Goal: Task Accomplishment & Management: Use online tool/utility

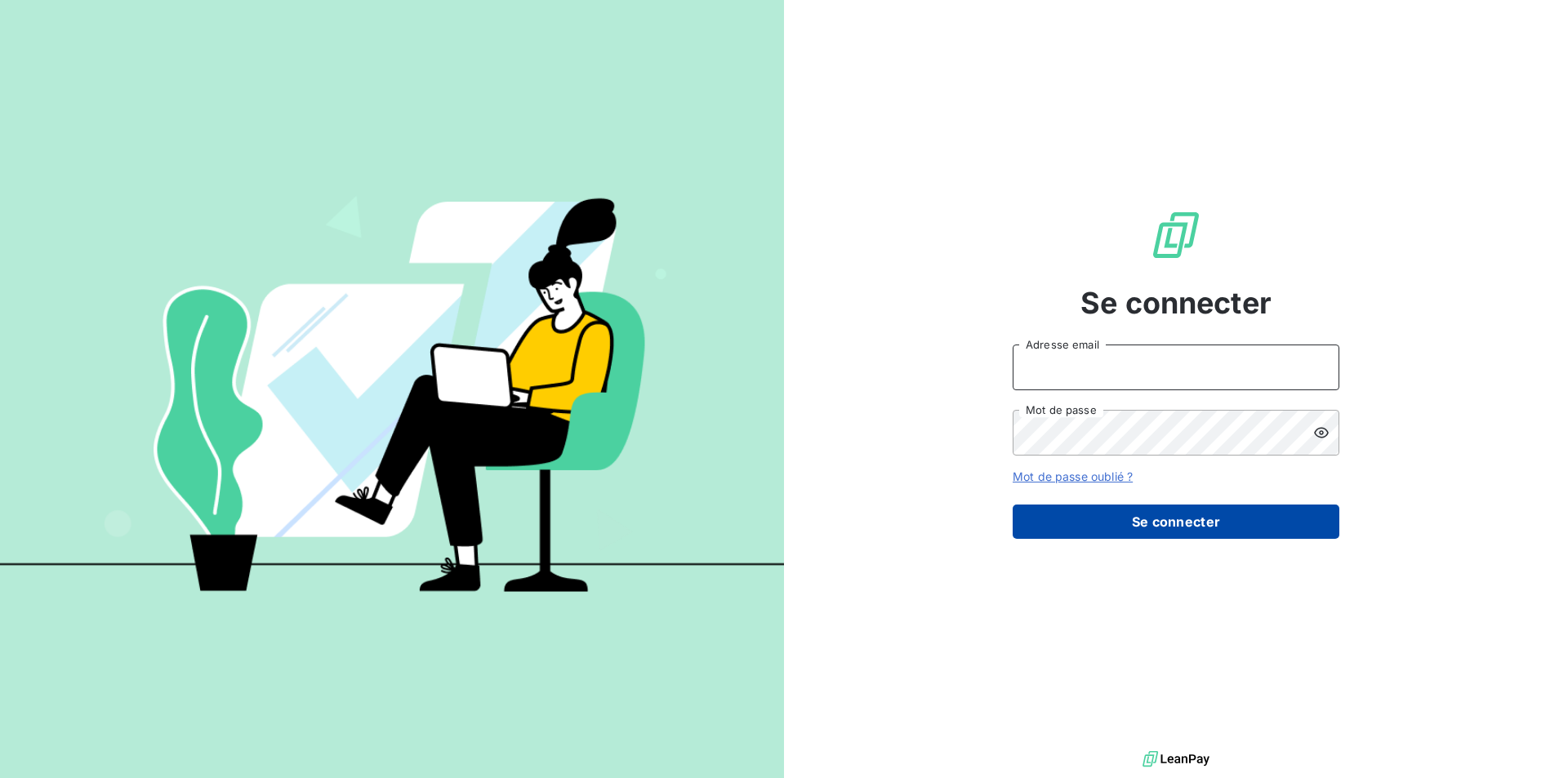
type input "[EMAIL_ADDRESS][DOMAIN_NAME]"
click at [1170, 527] on button "Se connecter" at bounding box center [1176, 521] width 326 height 34
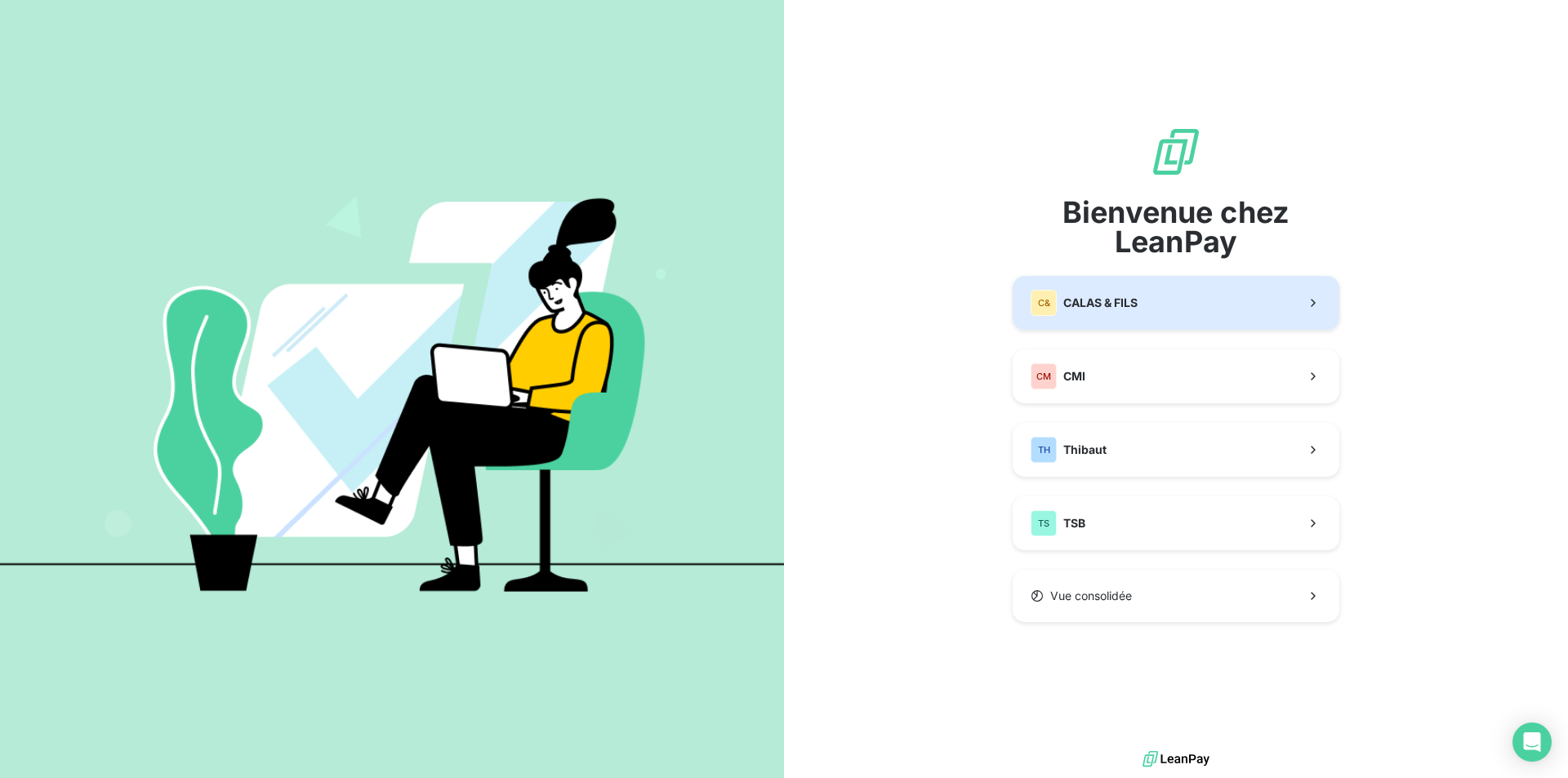
click at [1104, 313] on div "C& CALAS & [PERSON_NAME]" at bounding box center [1083, 303] width 107 height 26
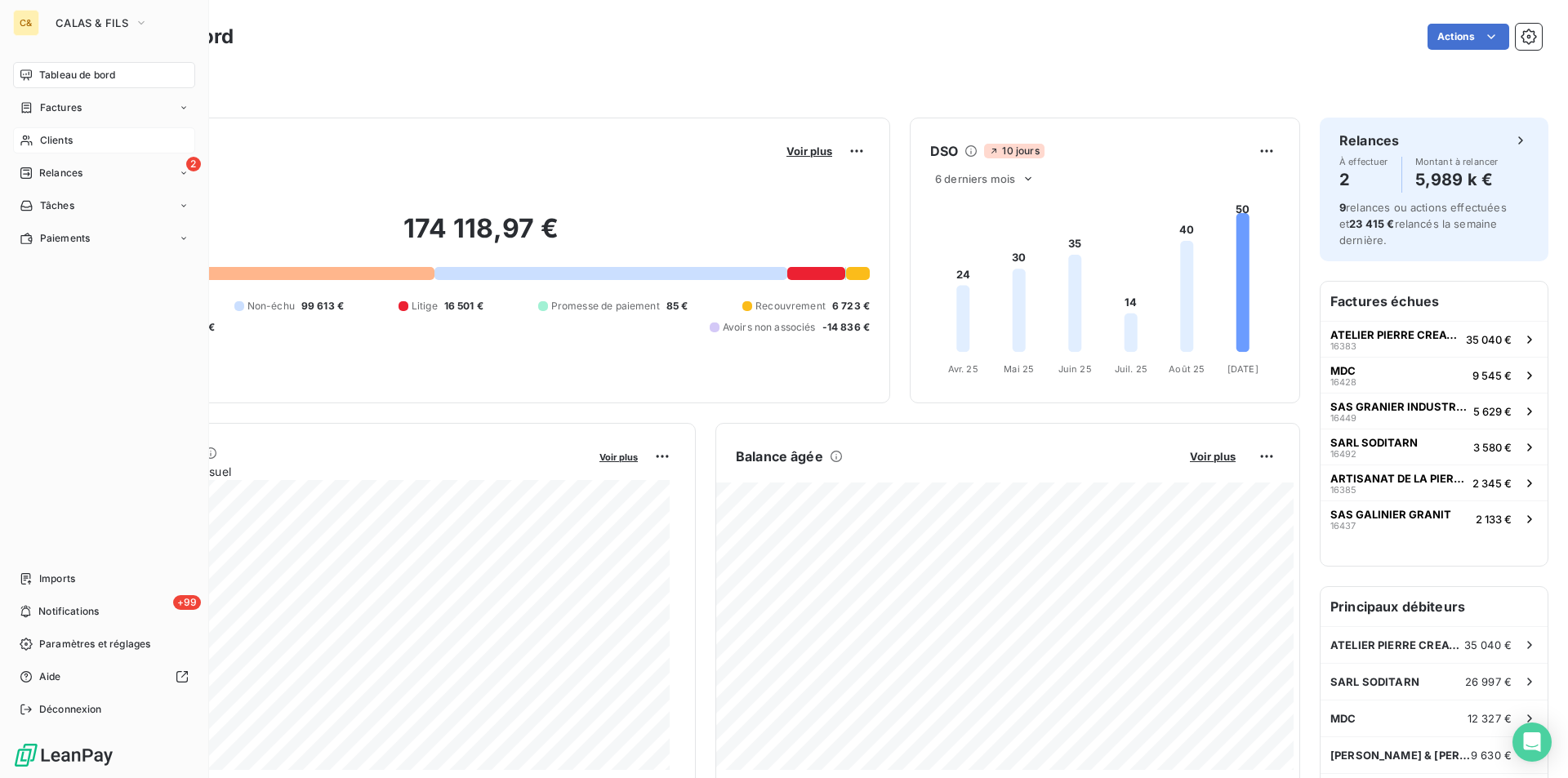
click at [52, 138] on span "Clients" at bounding box center [56, 141] width 33 height 15
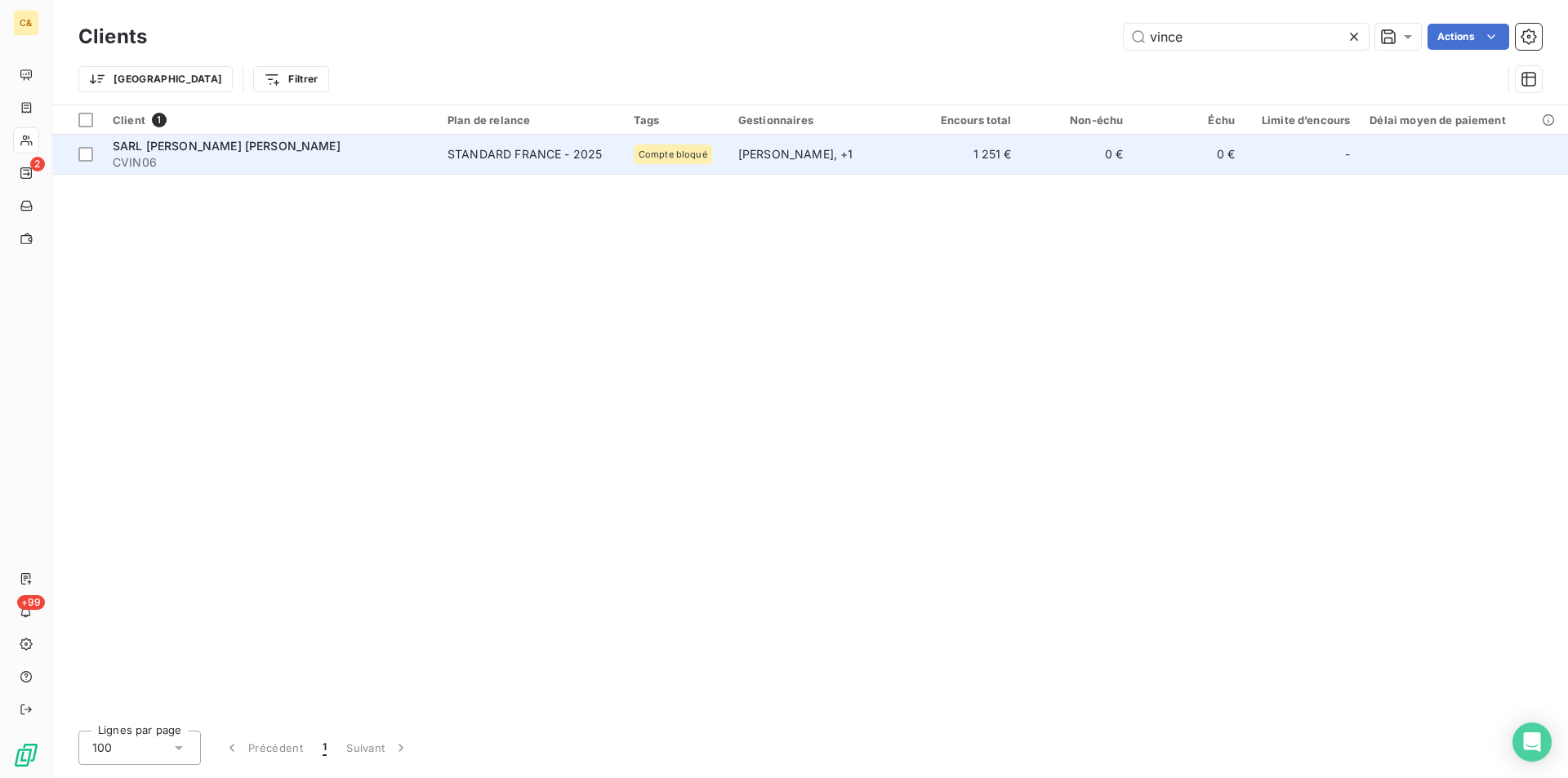
type input "vince"
click at [798, 156] on div "[PERSON_NAME] , + 1" at bounding box center [818, 154] width 161 height 16
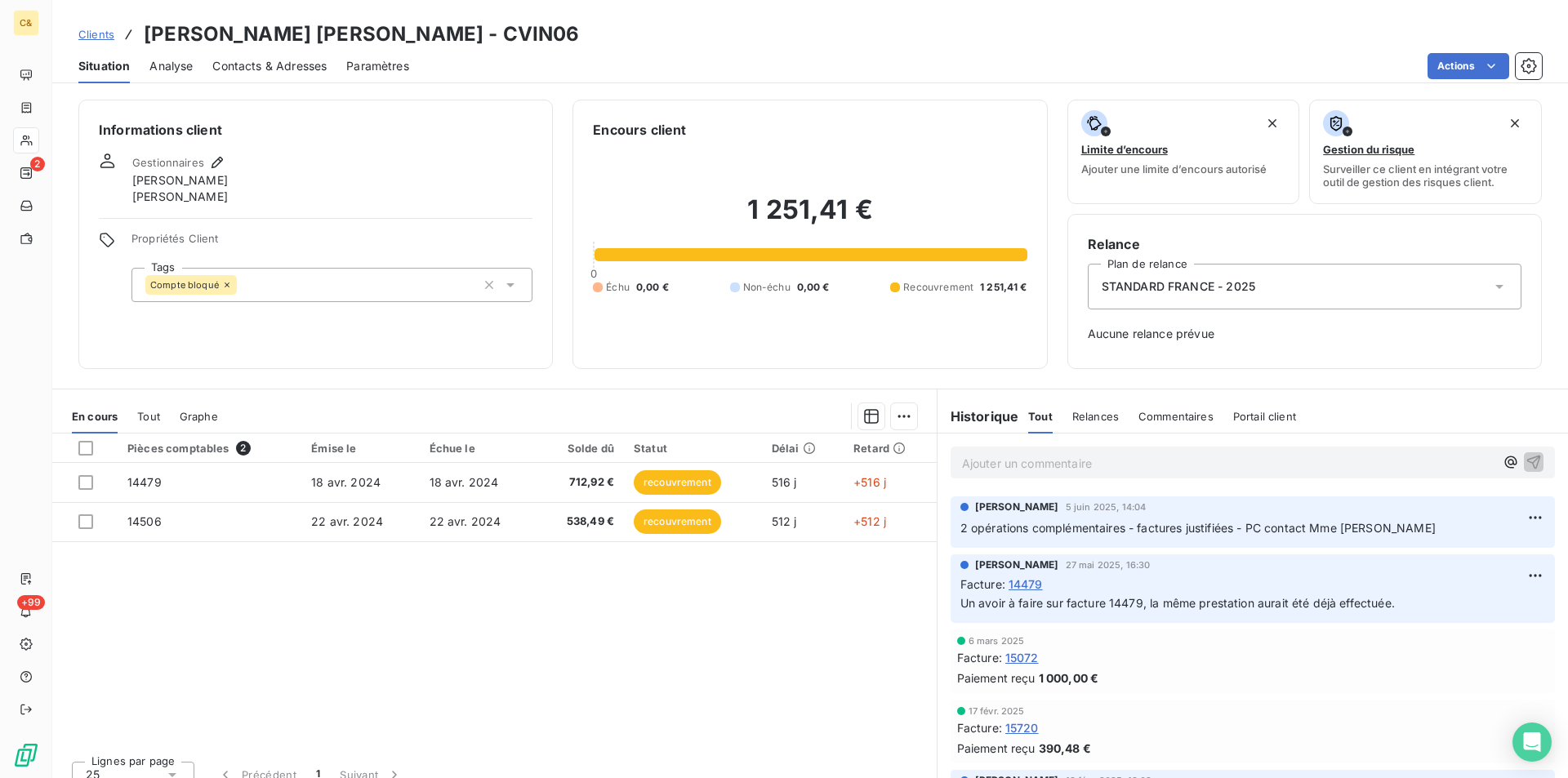
scroll to position [82, 0]
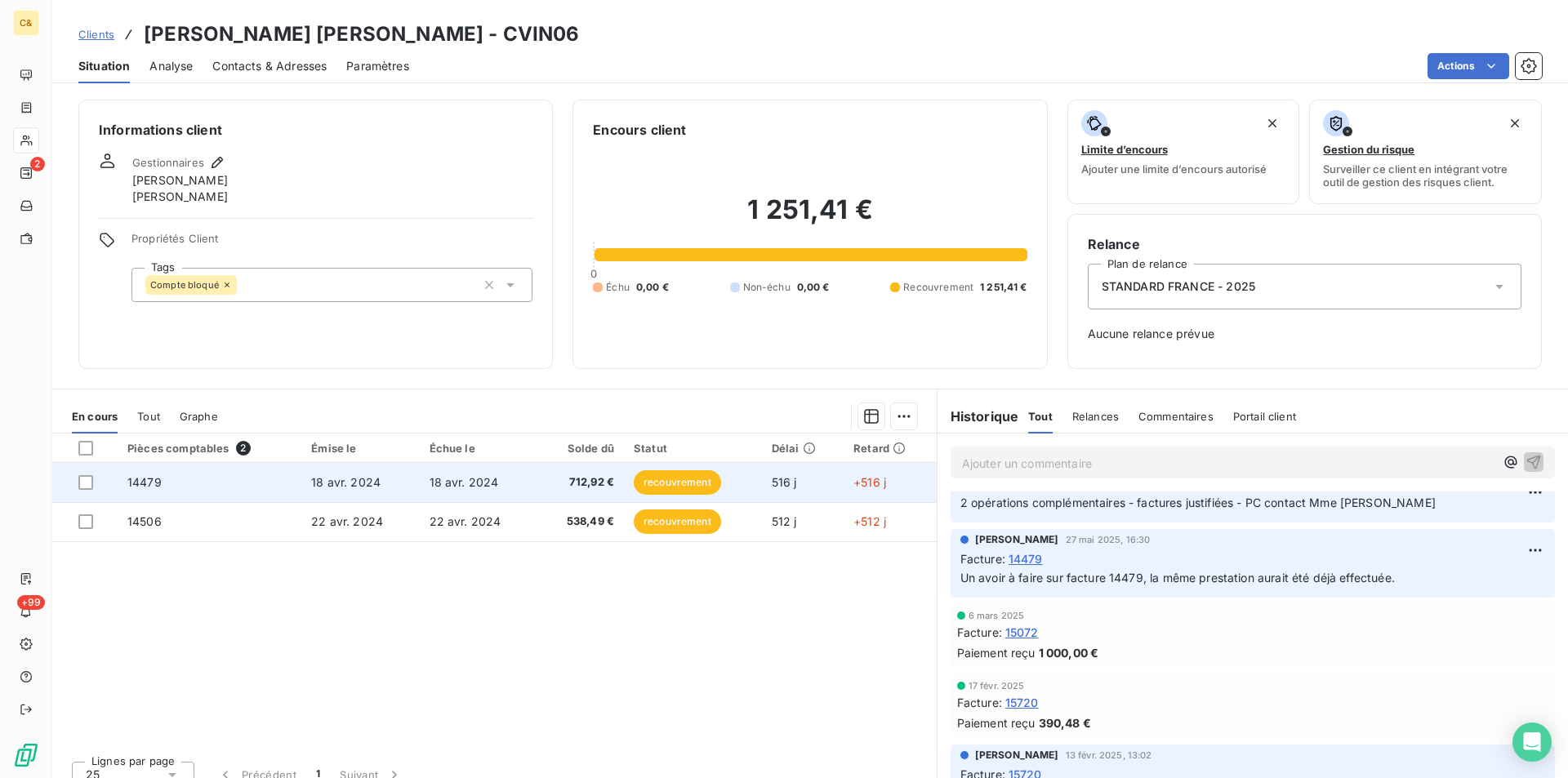
click at [228, 491] on td "14479" at bounding box center [209, 483] width 184 height 40
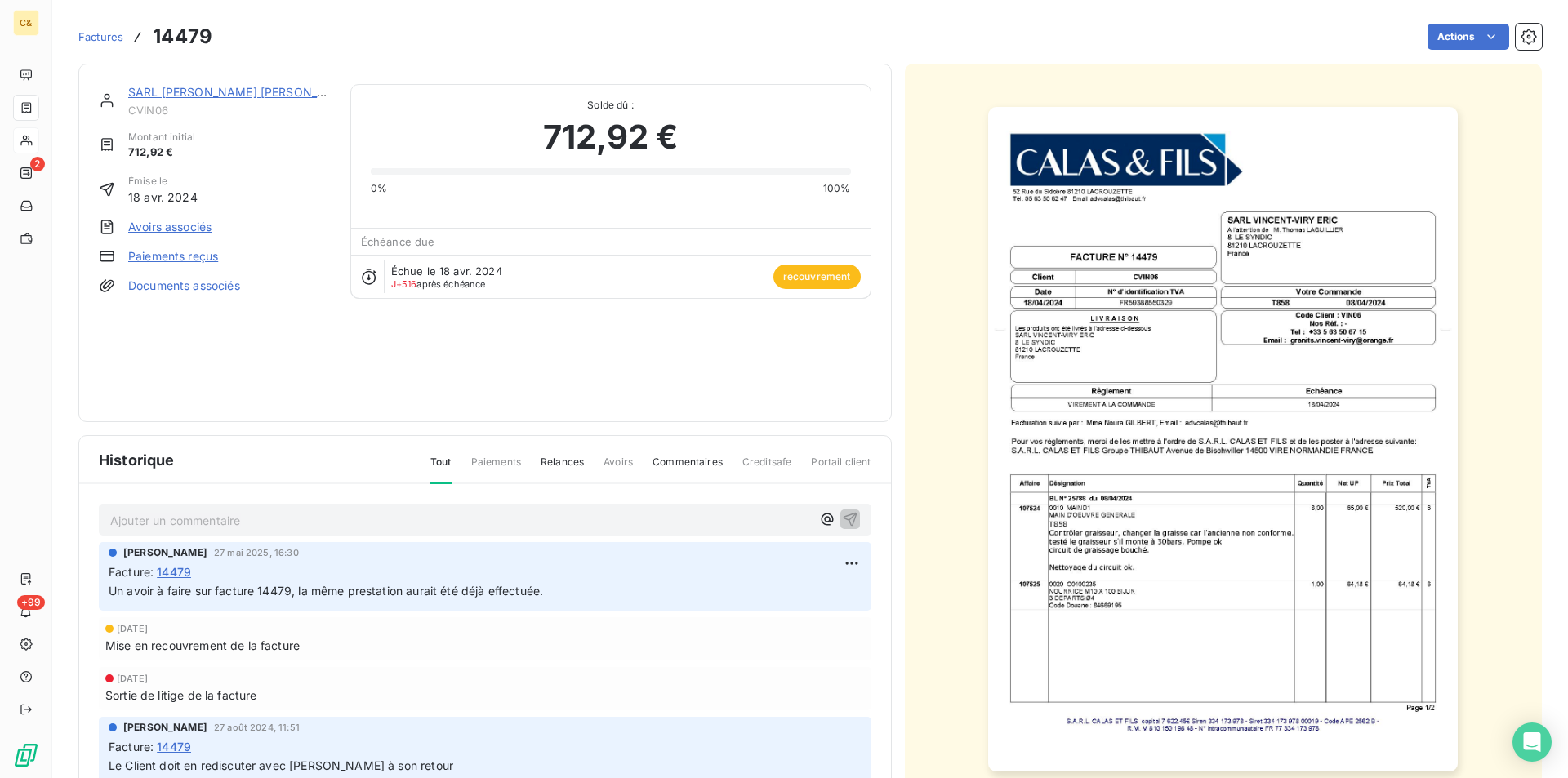
click at [247, 93] on link "SARL [PERSON_NAME] [PERSON_NAME]" at bounding box center [242, 91] width 228 height 14
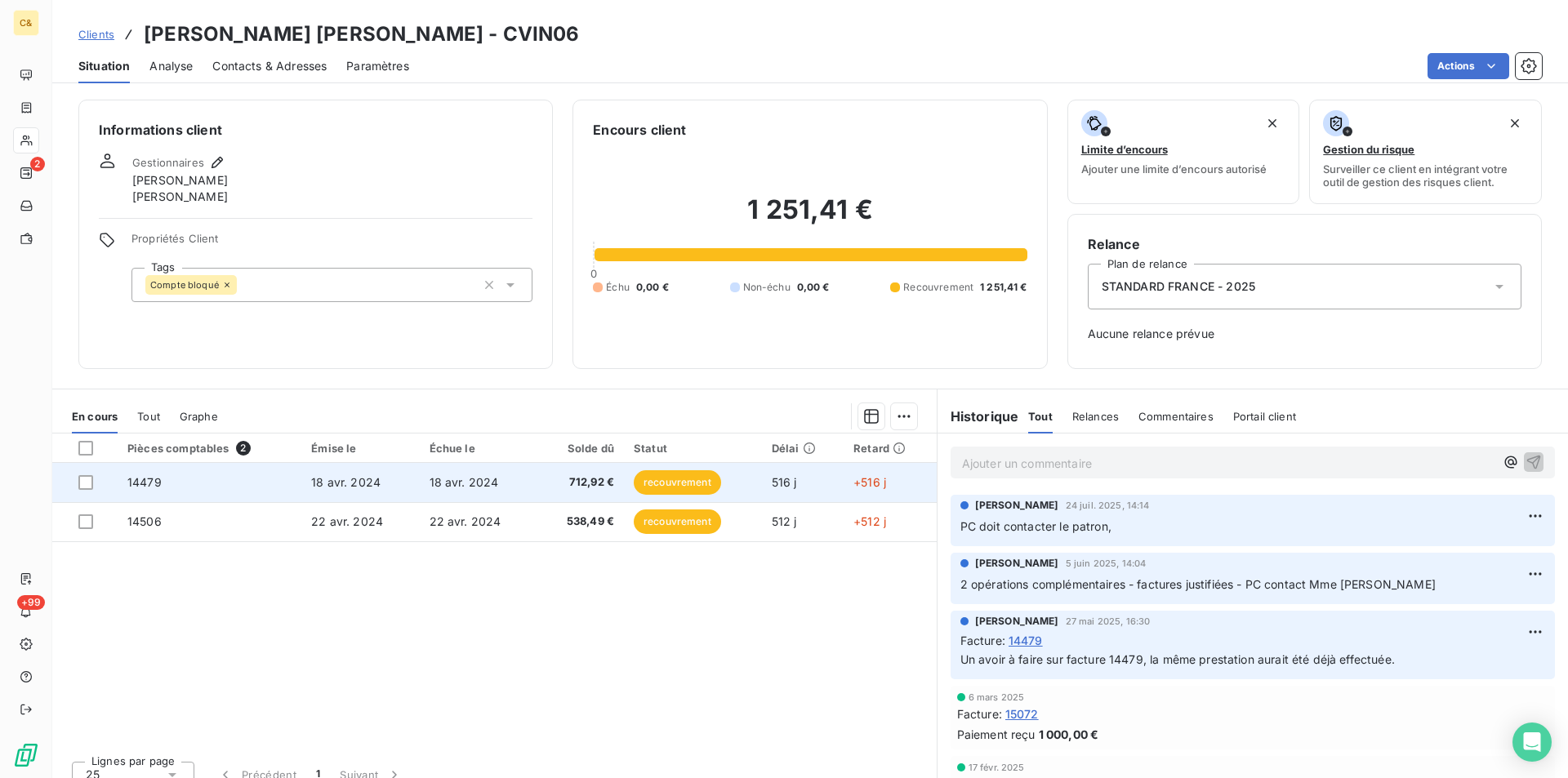
click at [340, 492] on td "18 avr. 2024" at bounding box center [360, 483] width 118 height 40
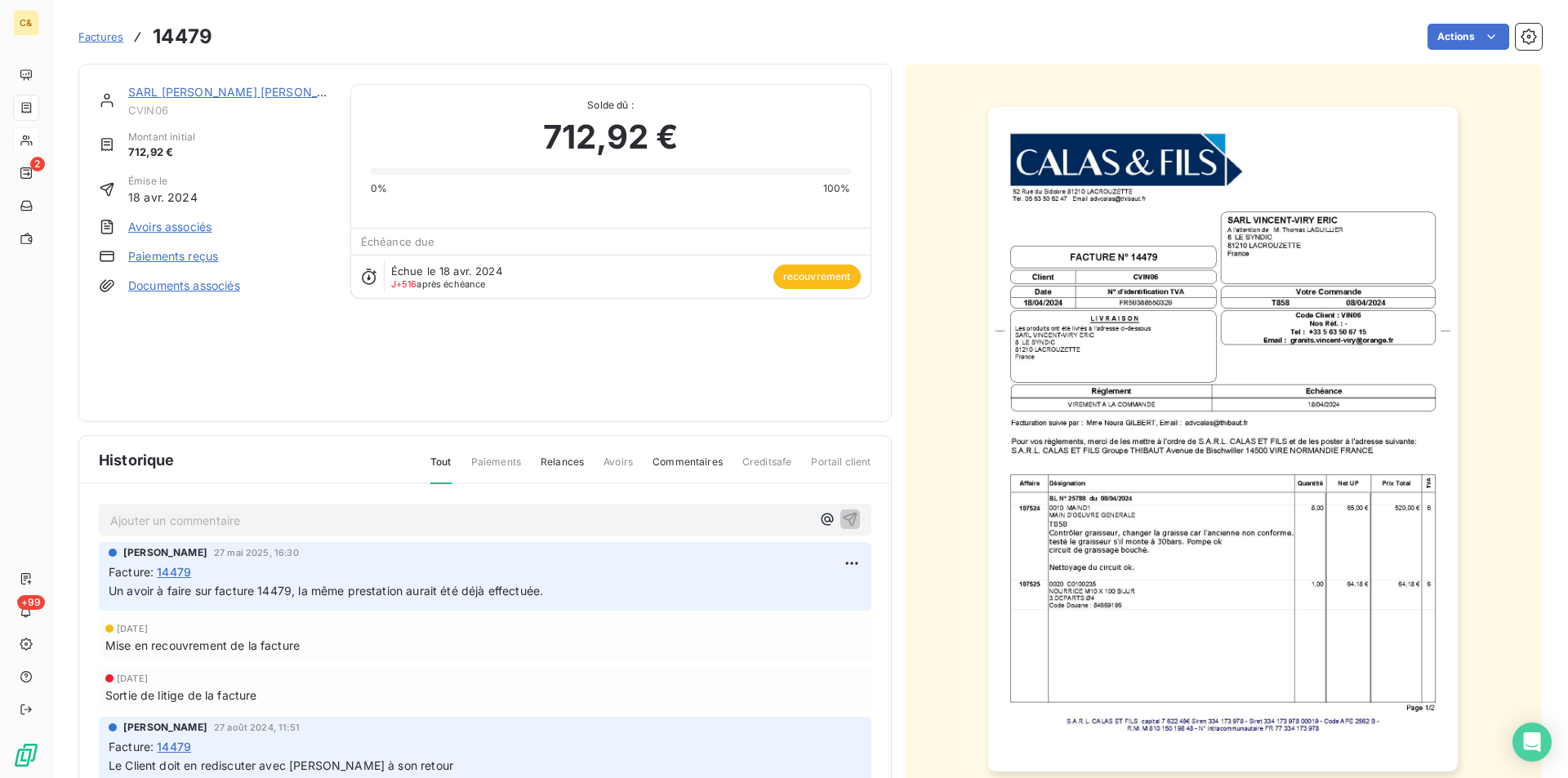
click at [225, 89] on link "SARL [PERSON_NAME] [PERSON_NAME]" at bounding box center [242, 91] width 228 height 14
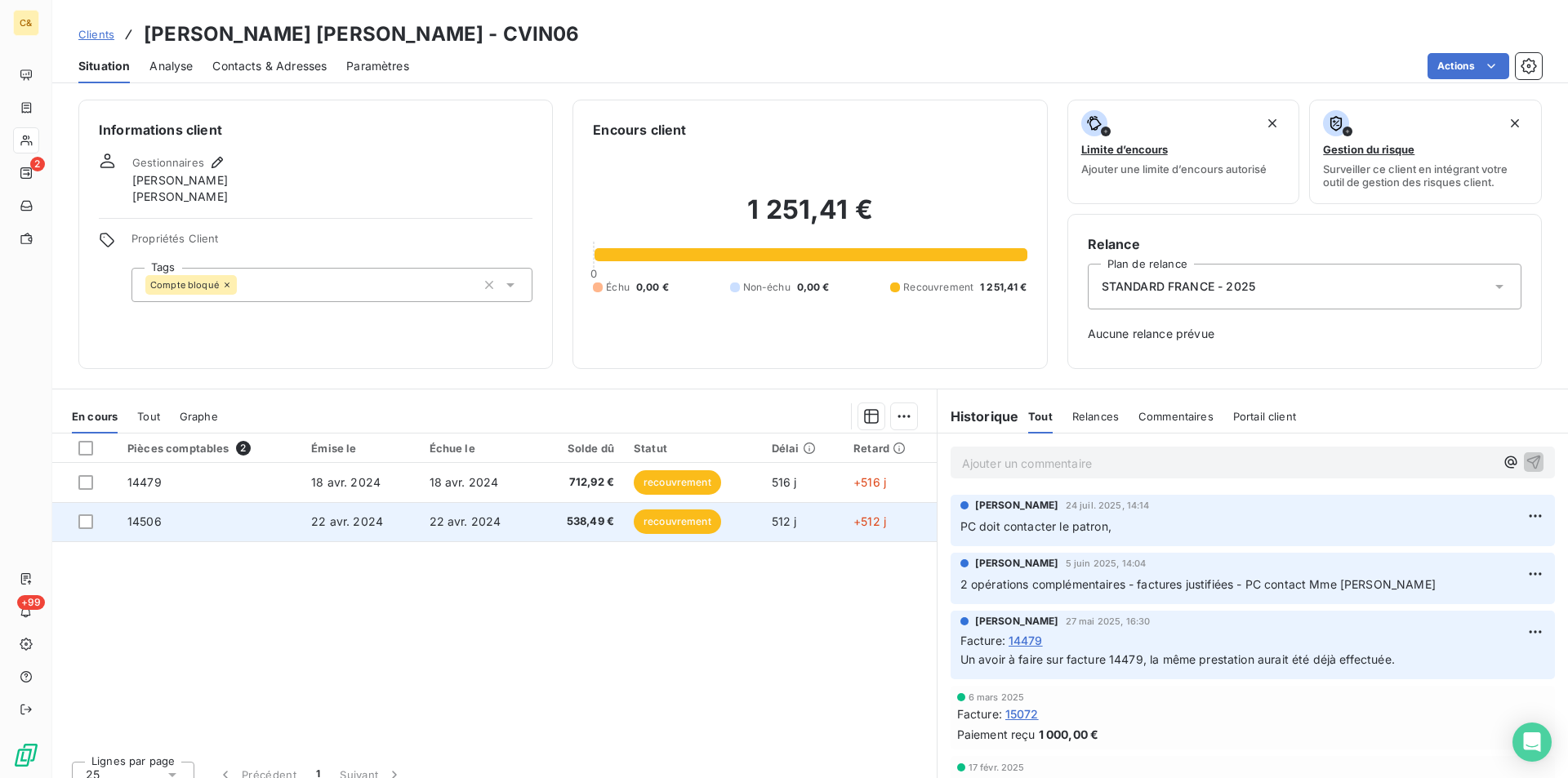
click at [324, 521] on span "22 avr. 2024" at bounding box center [347, 521] width 72 height 14
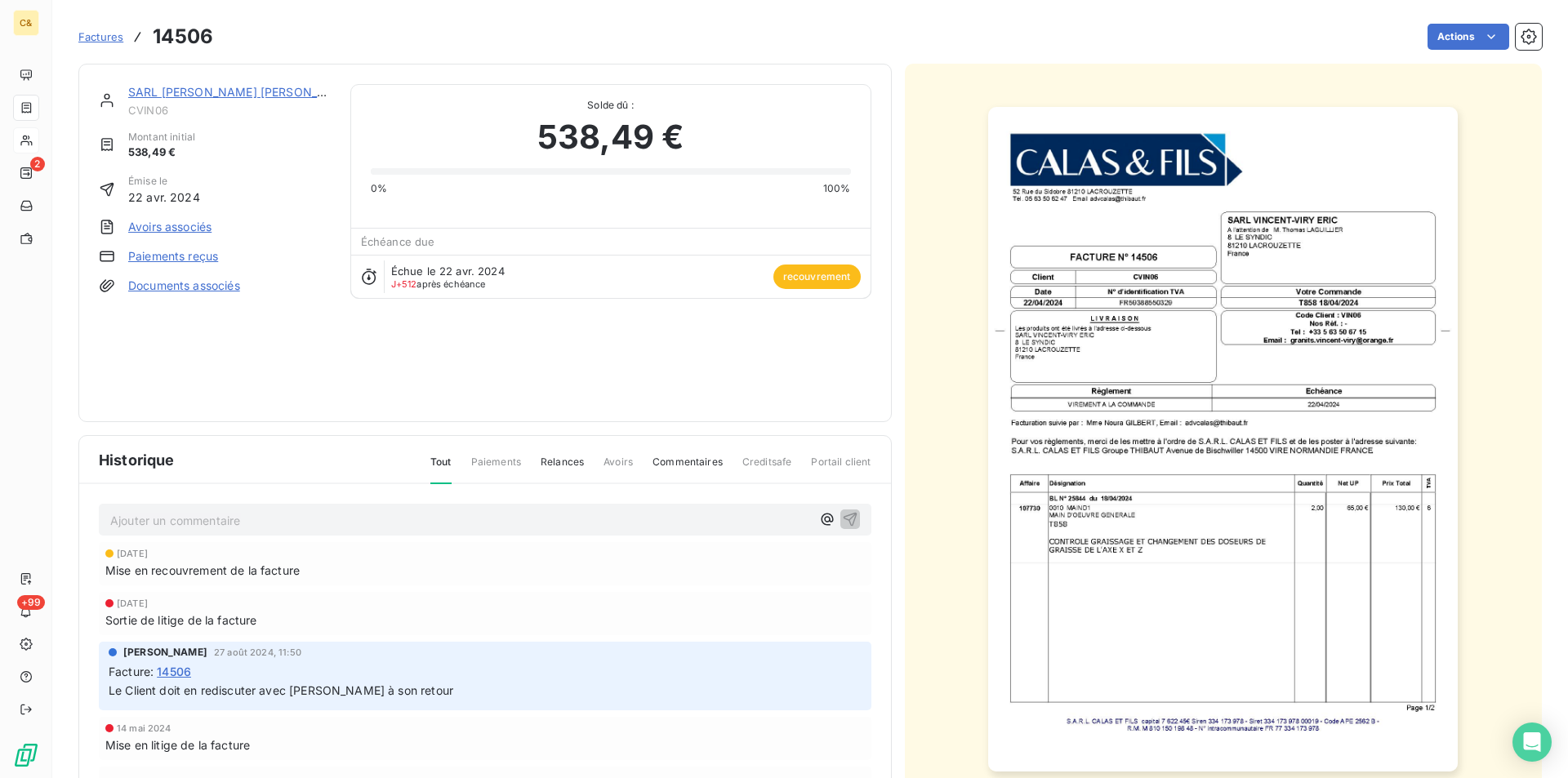
click at [213, 92] on link "SARL [PERSON_NAME] [PERSON_NAME]" at bounding box center [242, 91] width 228 height 14
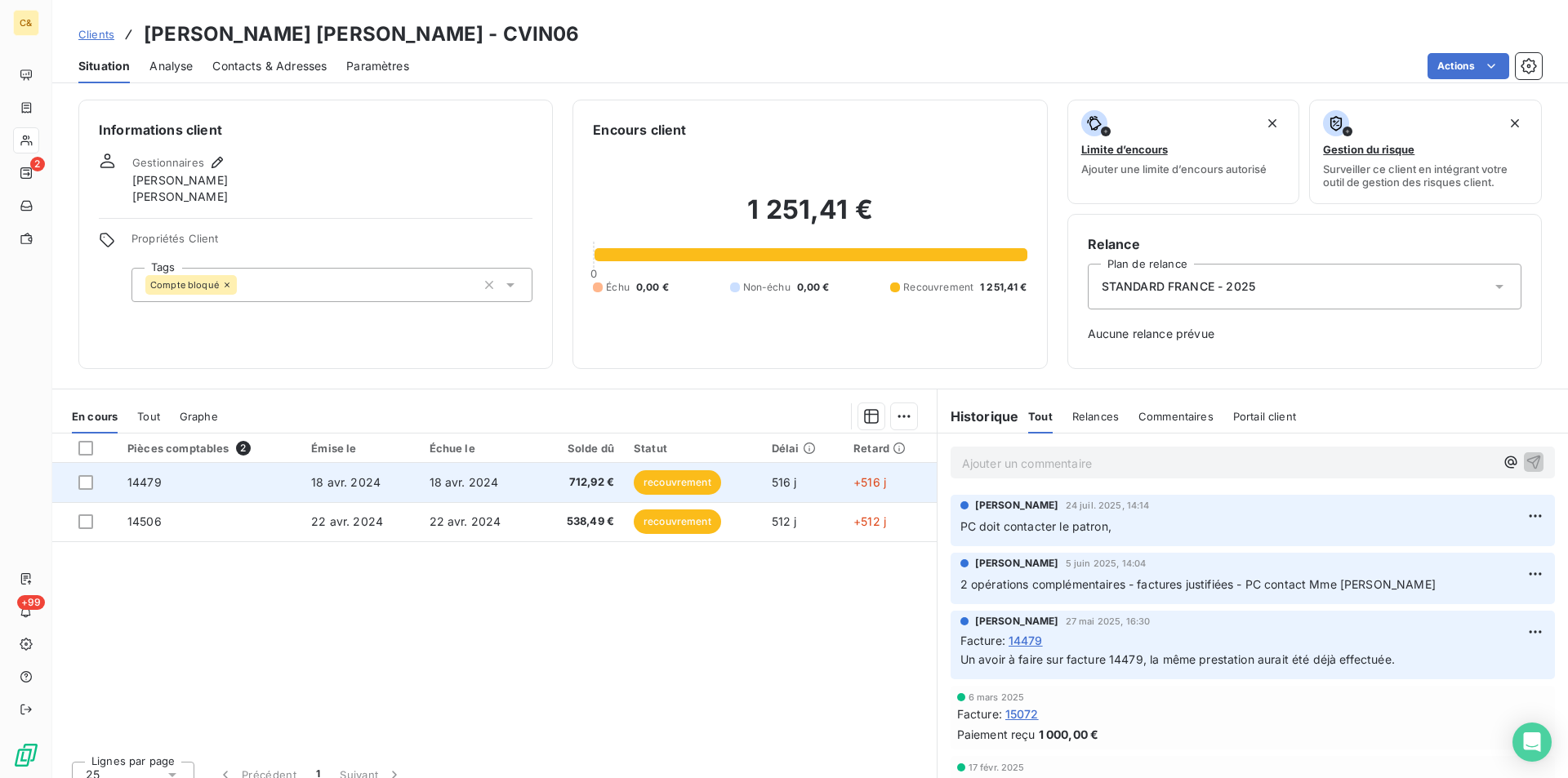
click at [379, 478] on td "18 avr. 2024" at bounding box center [360, 483] width 118 height 40
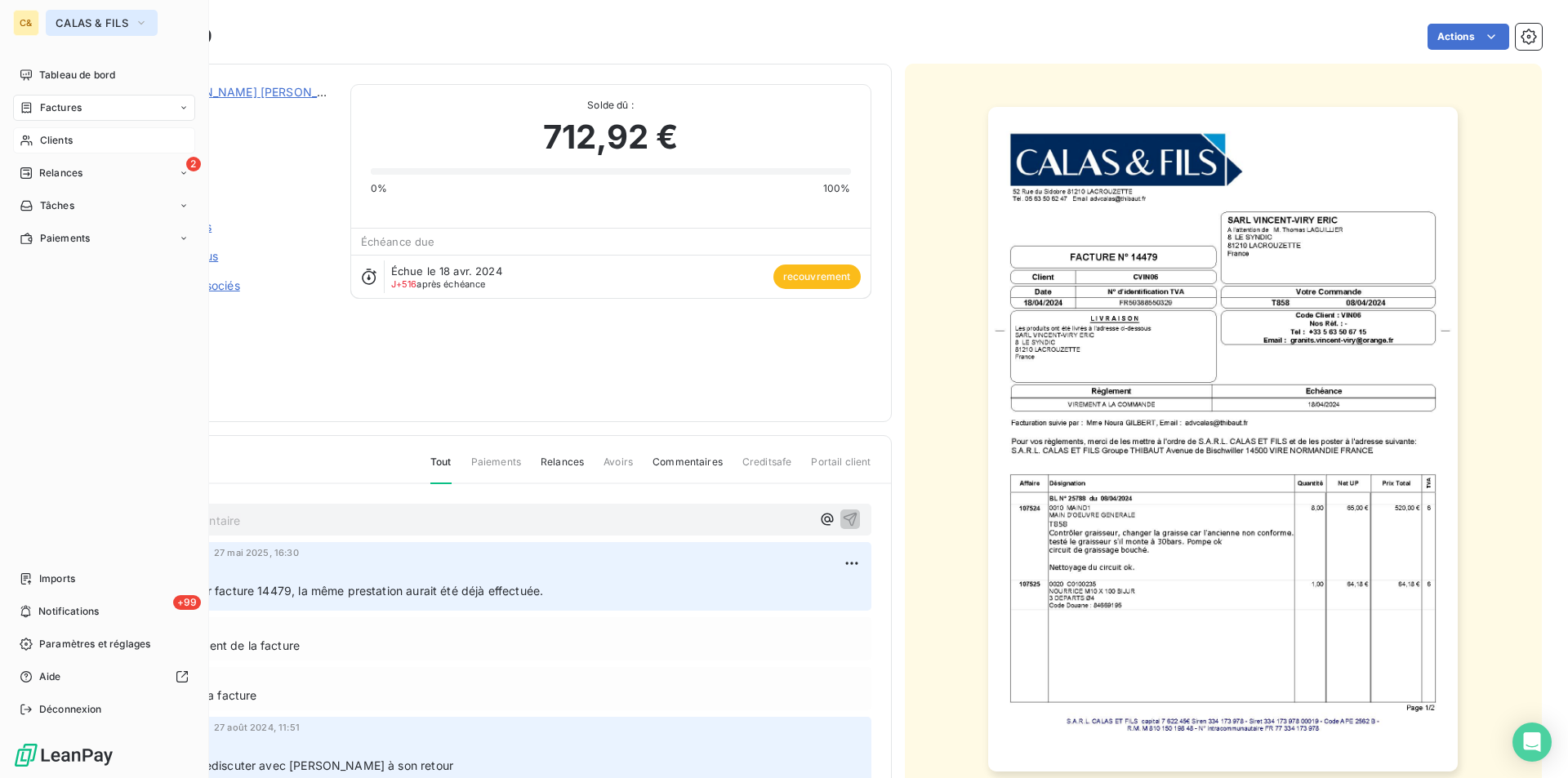
click at [79, 23] on span "CALAS & FILS" at bounding box center [91, 23] width 73 height 13
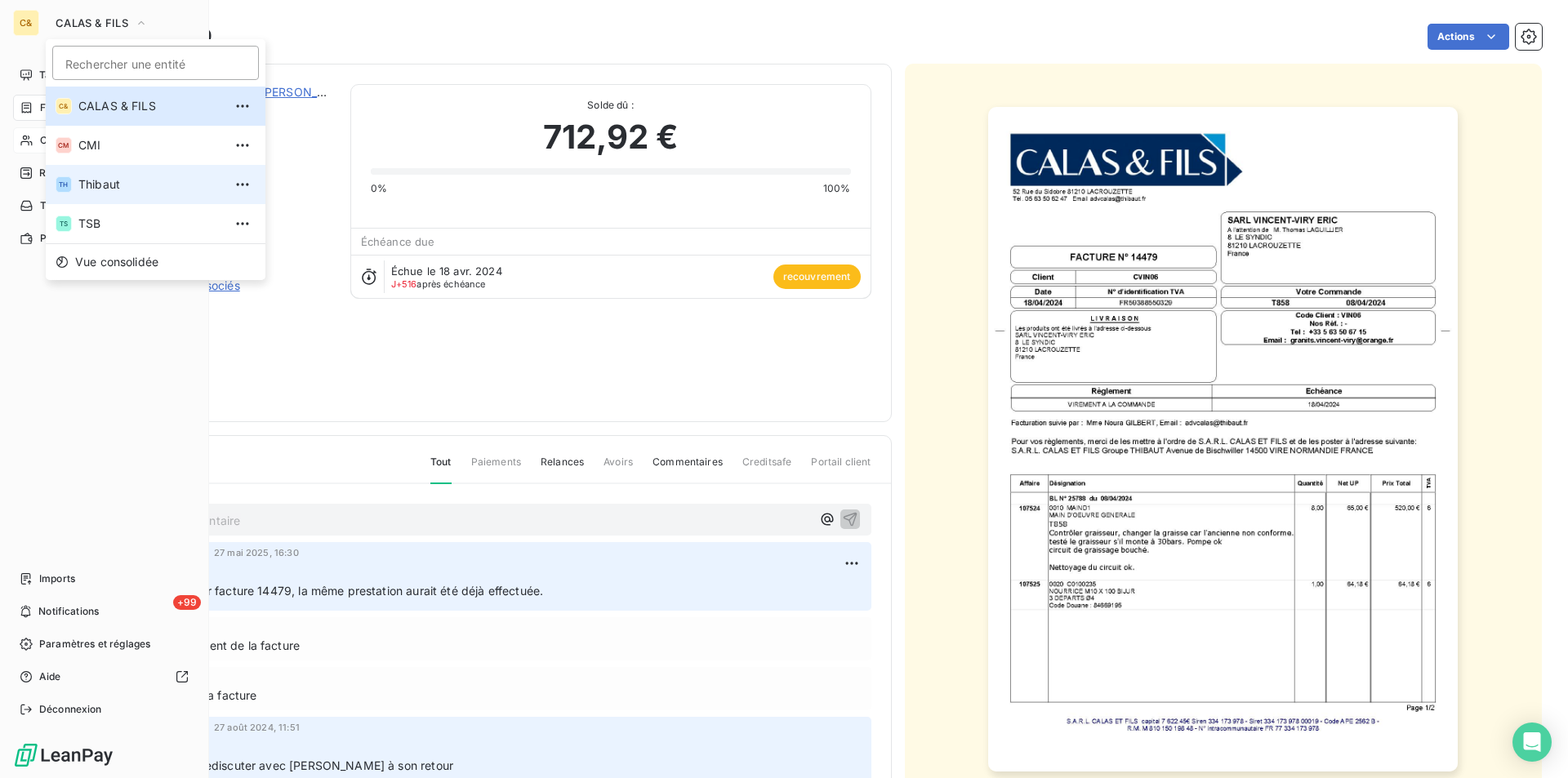
click at [98, 180] on span "Thibaut" at bounding box center [150, 184] width 144 height 16
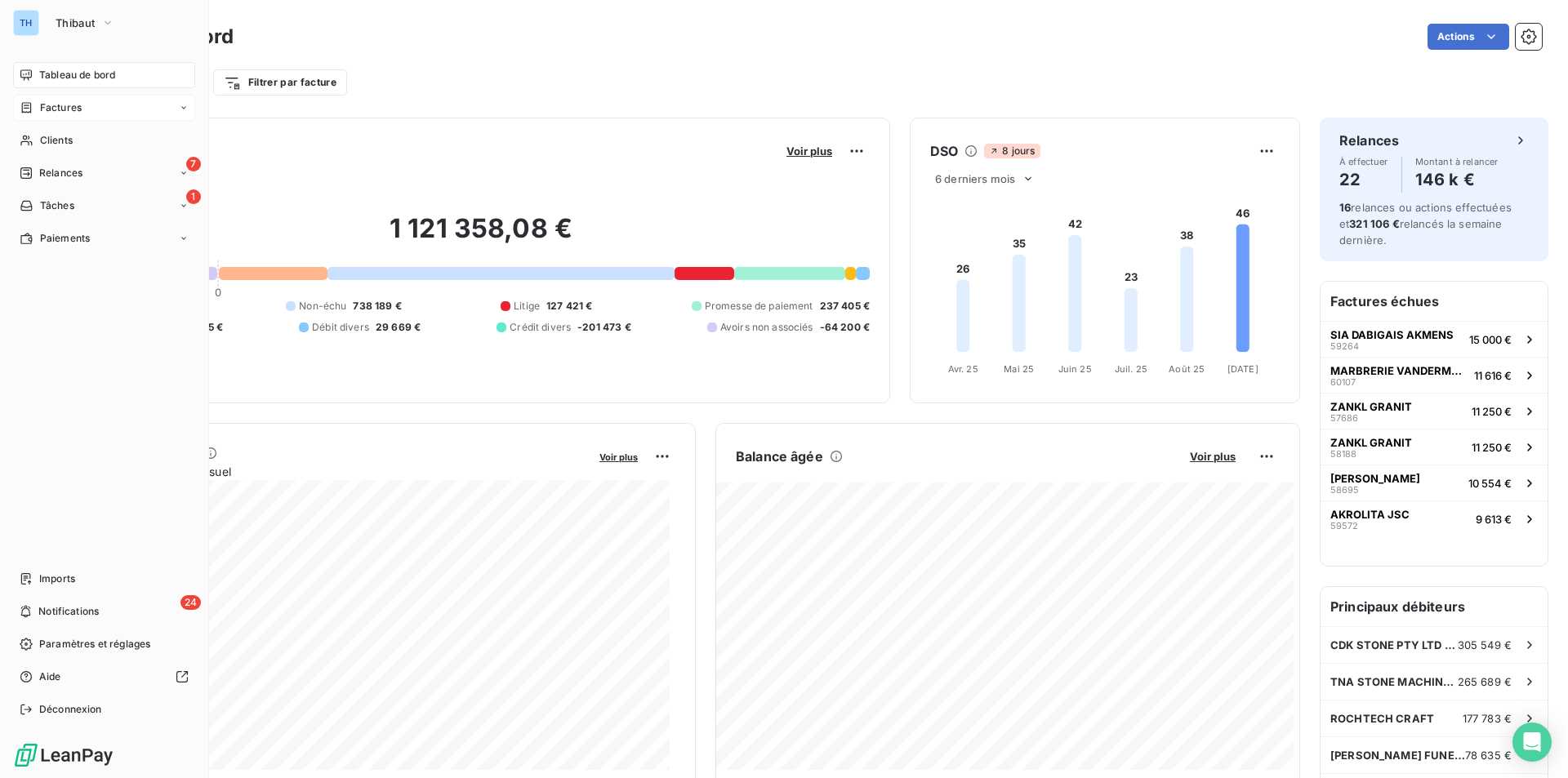
click at [58, 101] on span "Factures" at bounding box center [60, 108] width 41 height 15
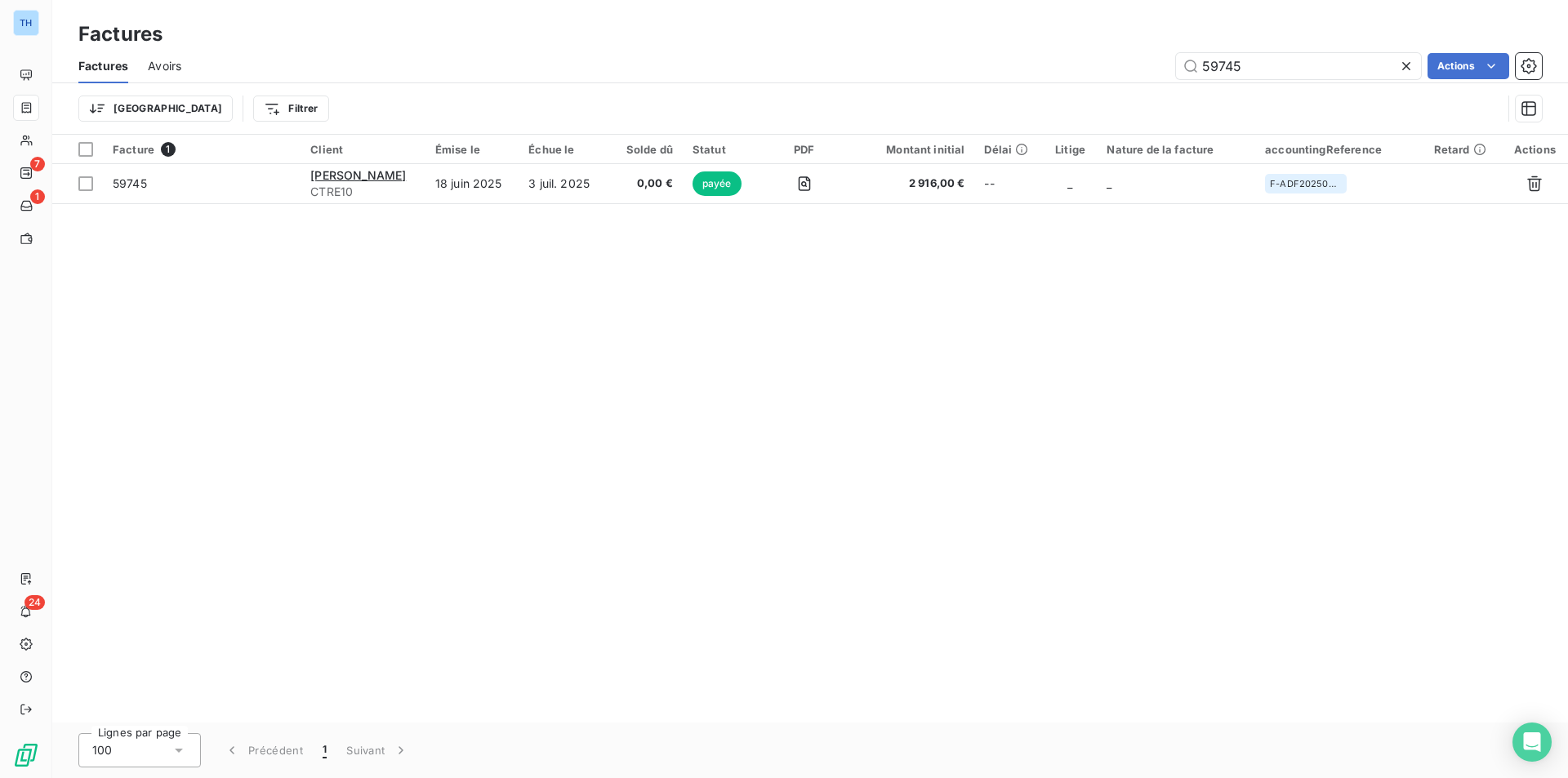
drag, startPoint x: 1249, startPoint y: 70, endPoint x: 1114, endPoint y: 62, distance: 135.2
click at [1115, 64] on div "59745 Actions" at bounding box center [871, 66] width 1341 height 26
type input "60431"
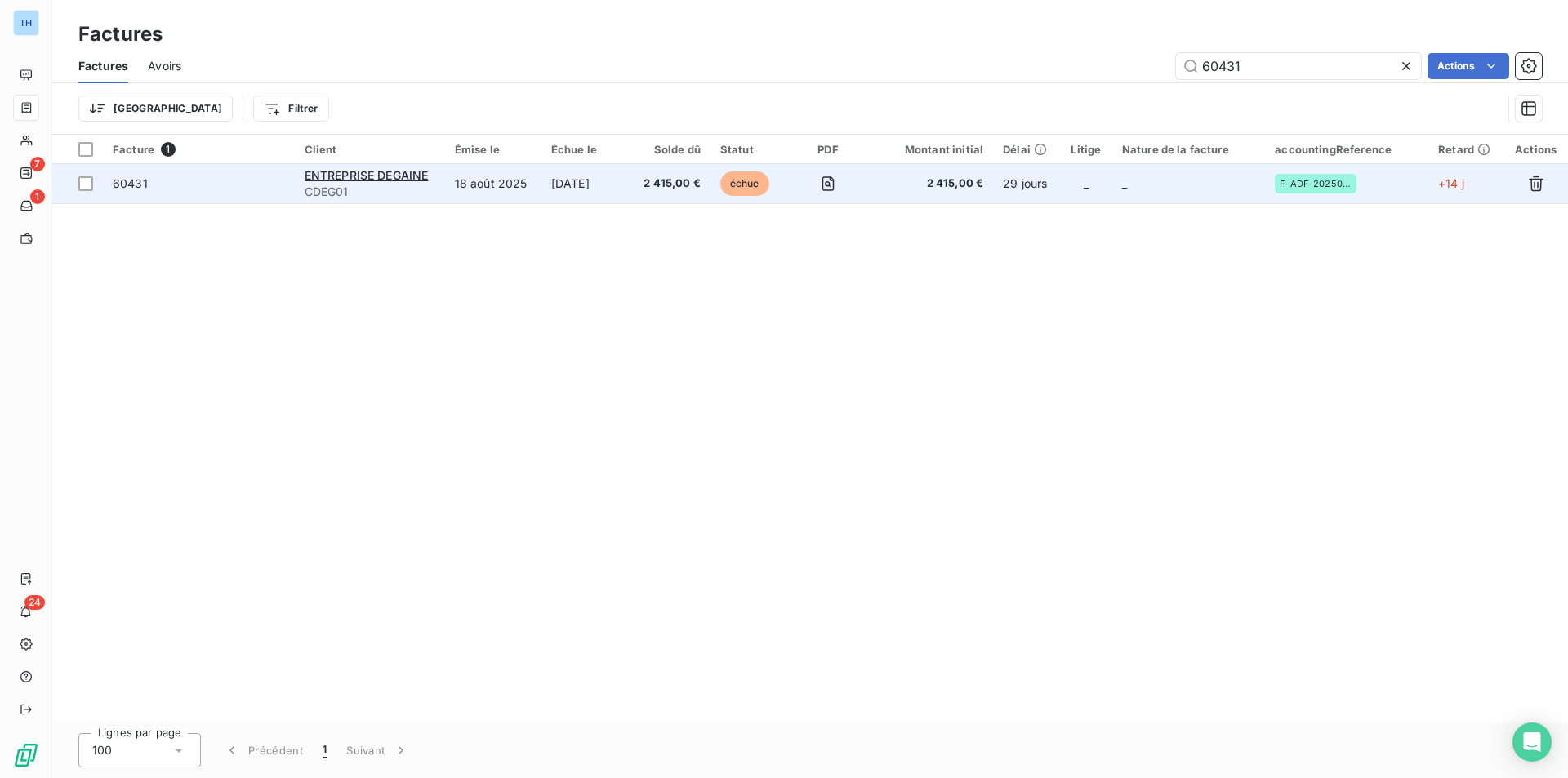
click at [574, 178] on td "[DATE]" at bounding box center [586, 184] width 89 height 40
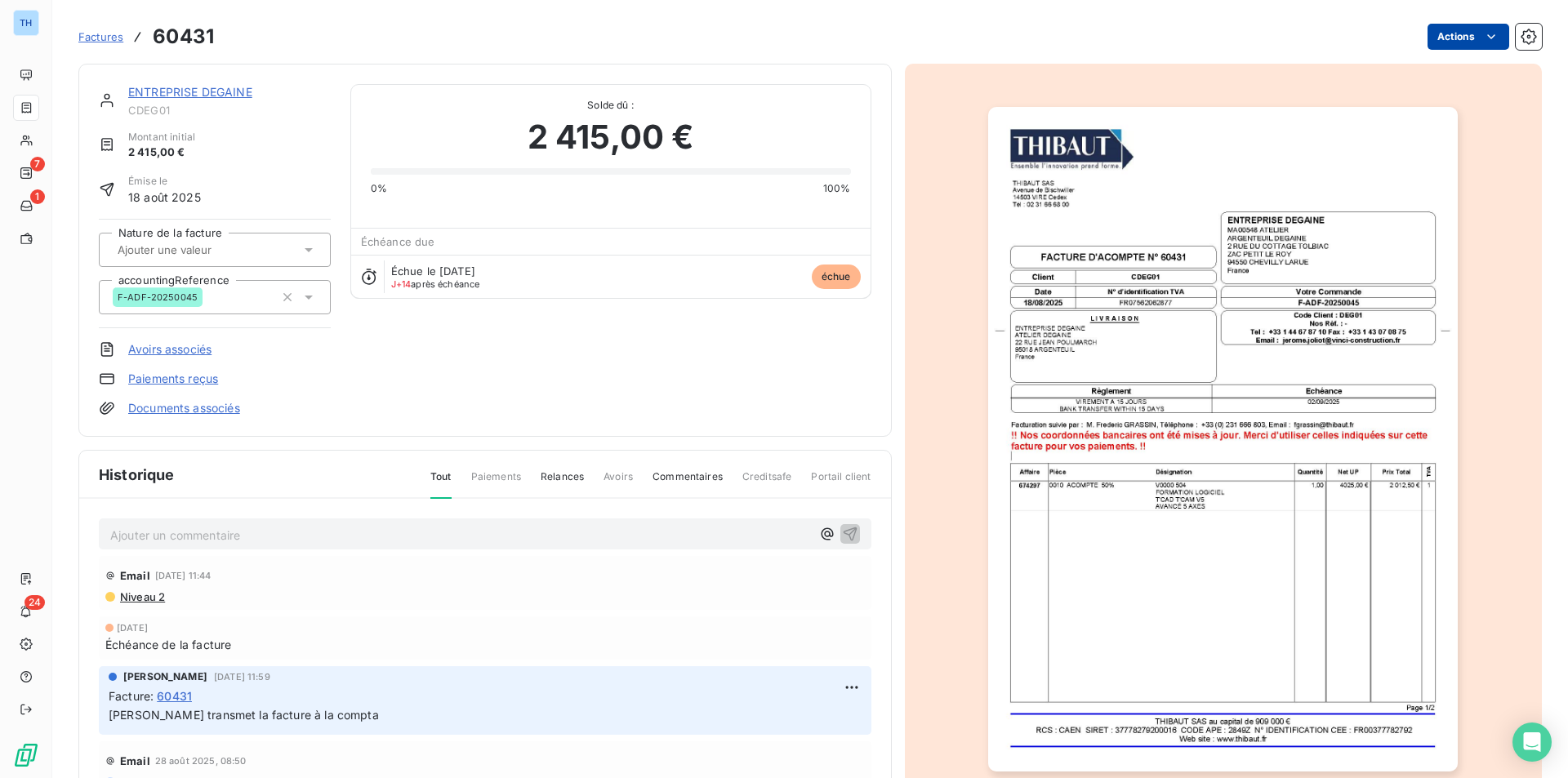
click at [1457, 49] on html "TH 7 1 24 Factures 60431 Actions ENTREPRISE DEGAINE CDEG01 Montant initial 2 41…" at bounding box center [784, 389] width 1568 height 778
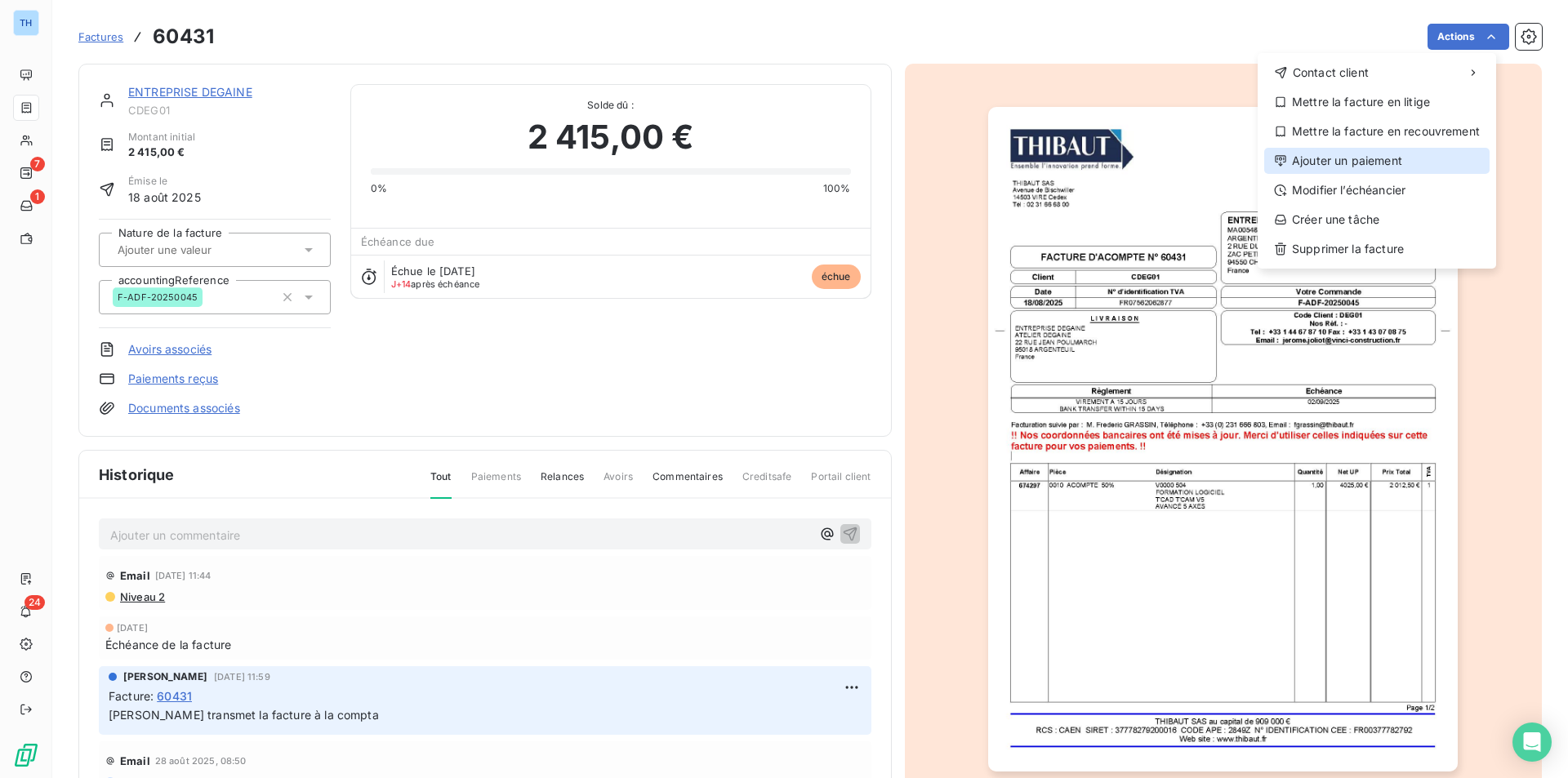
click at [1347, 162] on div "Ajouter un paiement" at bounding box center [1376, 161] width 225 height 26
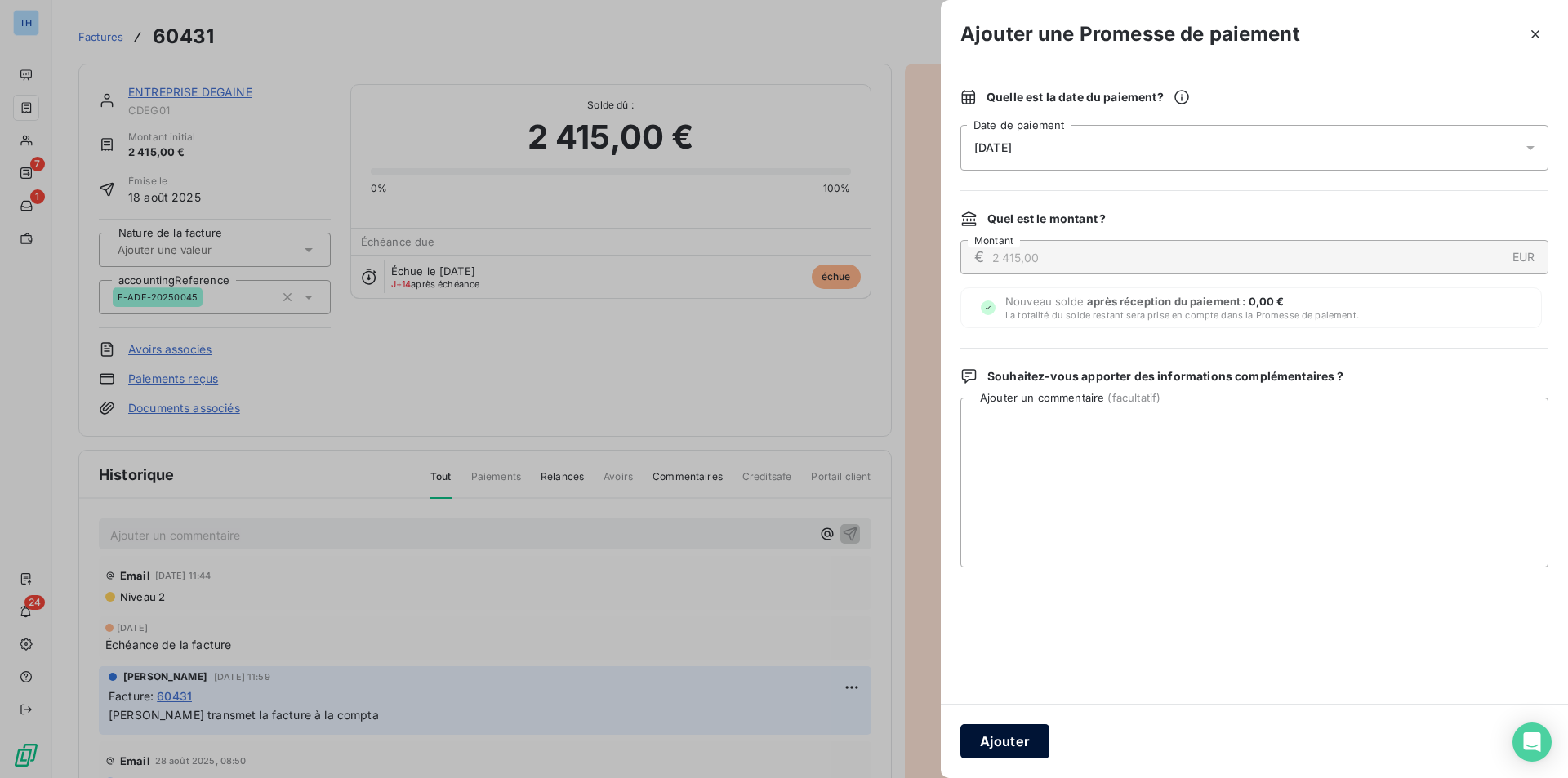
click at [996, 732] on button "Ajouter" at bounding box center [1004, 741] width 89 height 34
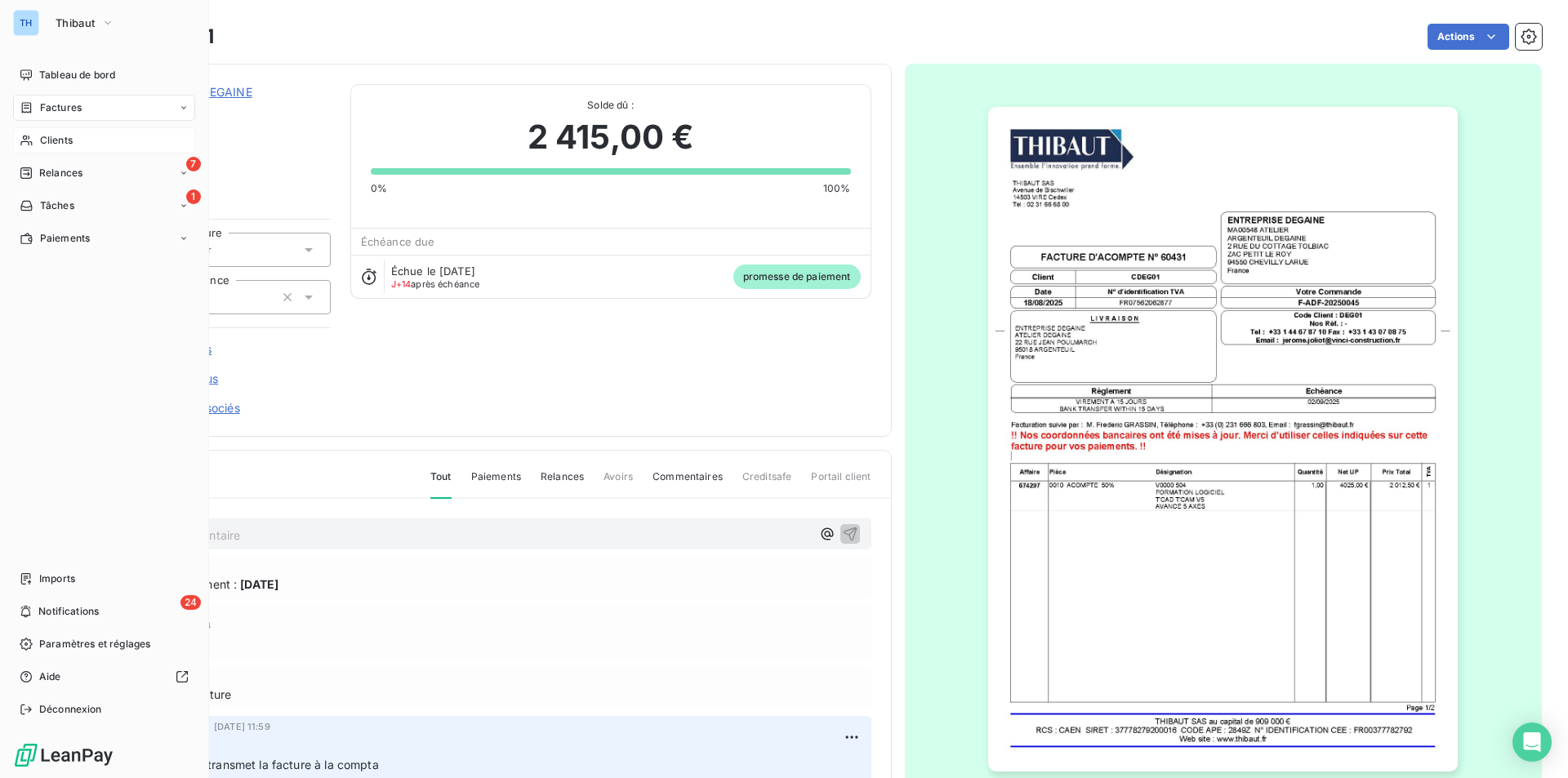
click at [50, 141] on span "Clients" at bounding box center [56, 141] width 33 height 15
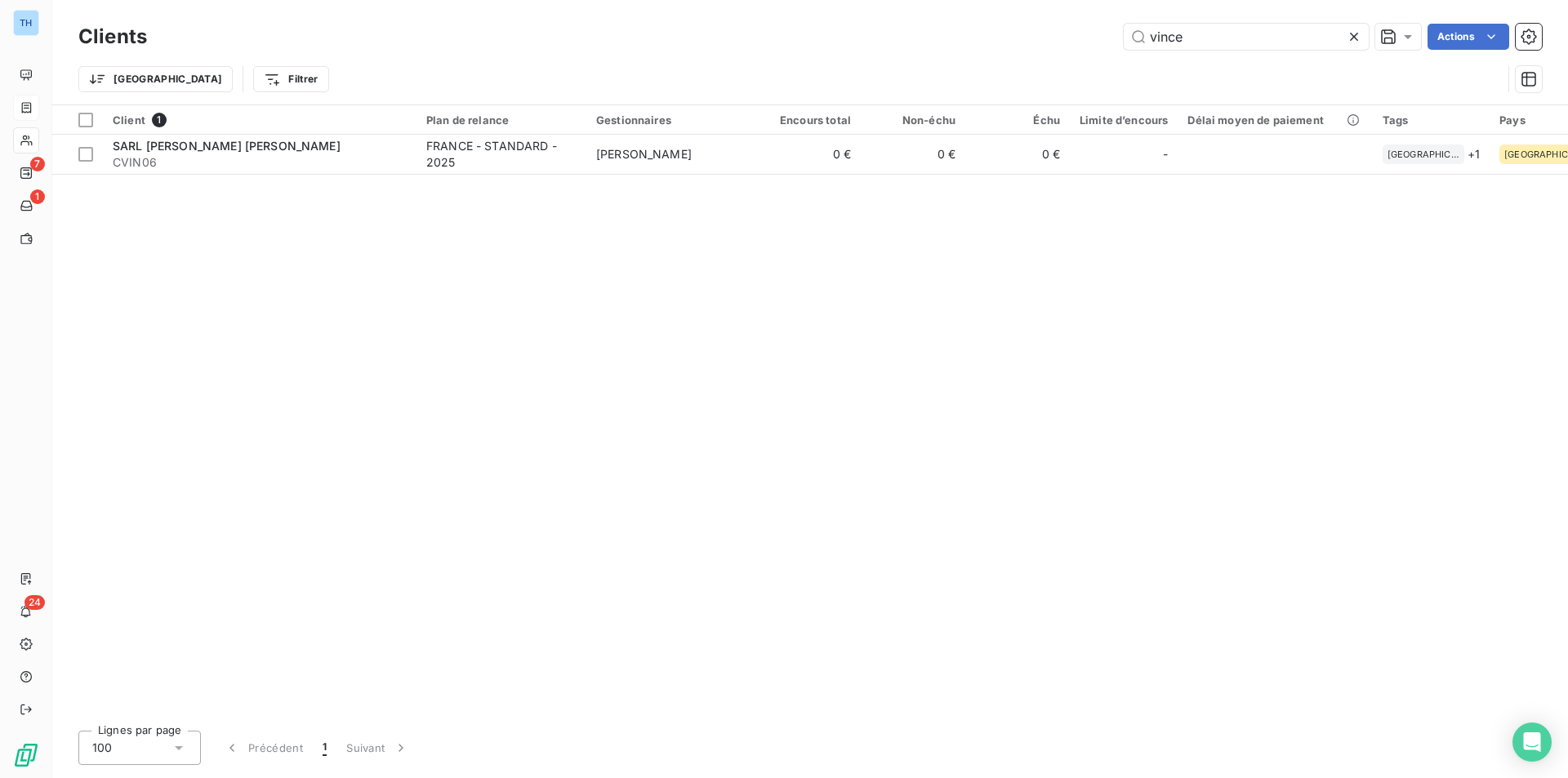
drag, startPoint x: 1184, startPoint y: 42, endPoint x: 999, endPoint y: 25, distance: 185.8
click at [999, 25] on div "[PERSON_NAME] Actions" at bounding box center [854, 37] width 1375 height 26
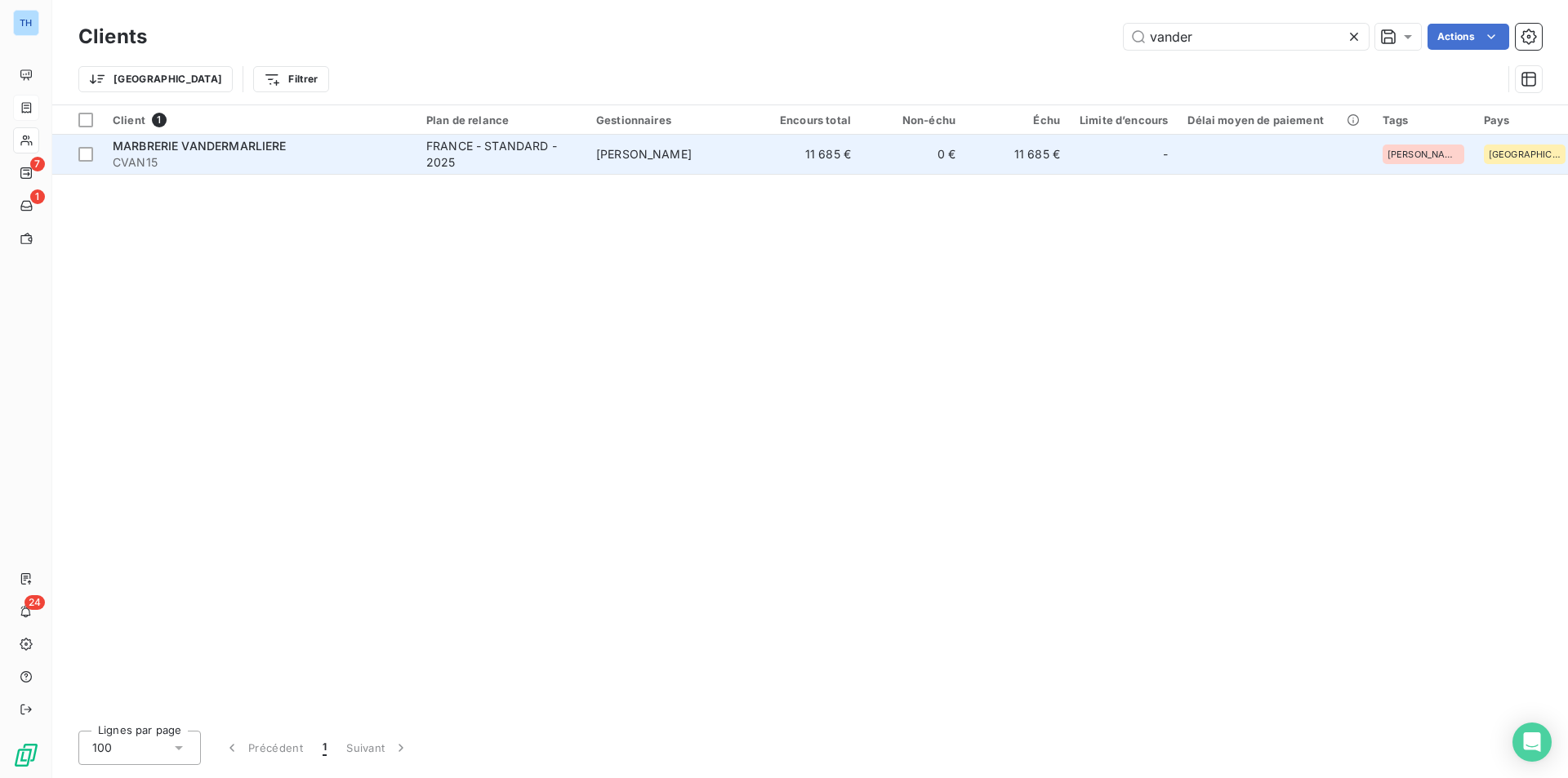
type input "vander"
click at [684, 168] on td "[PERSON_NAME]" at bounding box center [671, 155] width 170 height 40
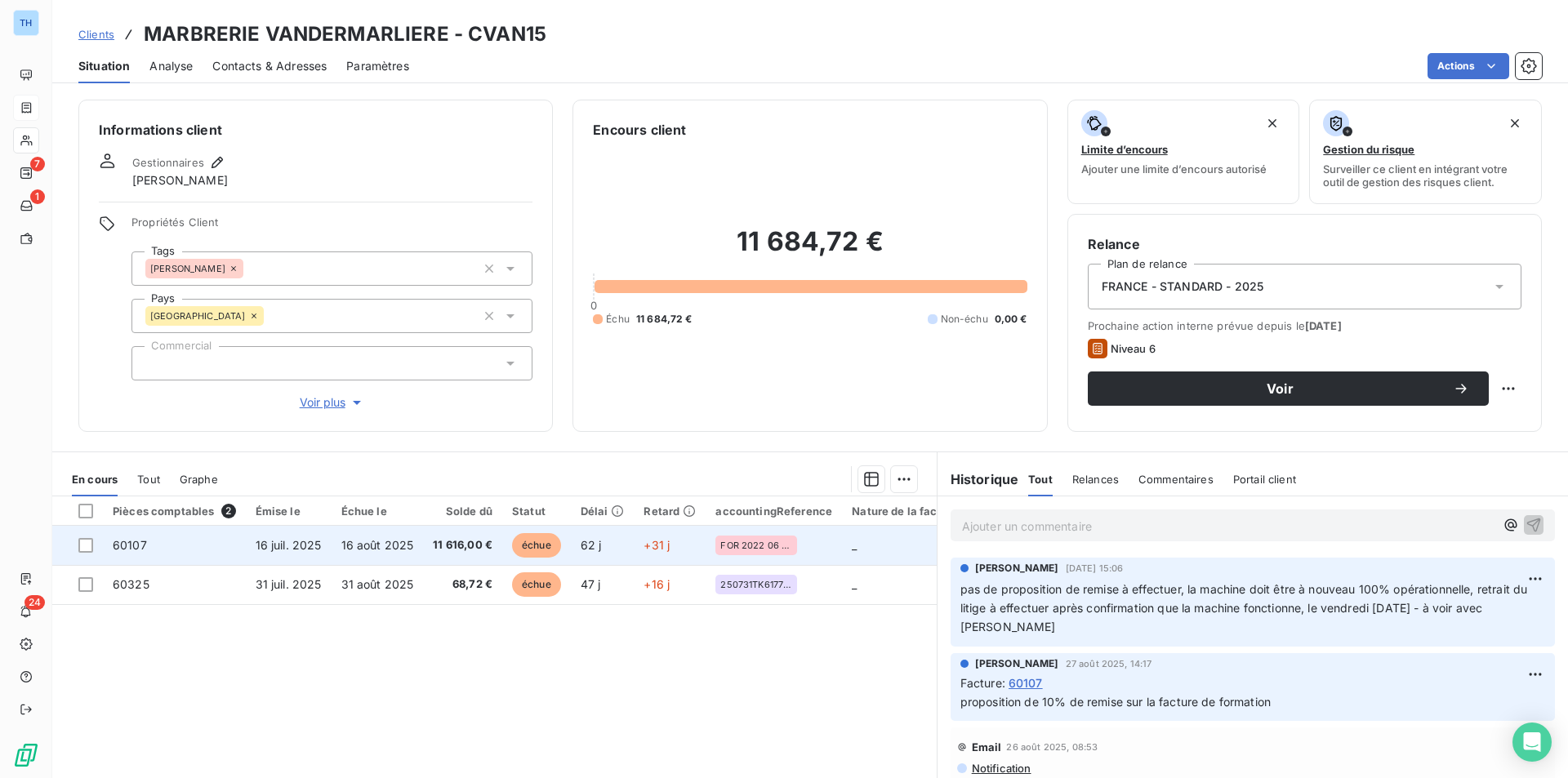
click at [448, 542] on span "11 616,00 €" at bounding box center [462, 545] width 59 height 16
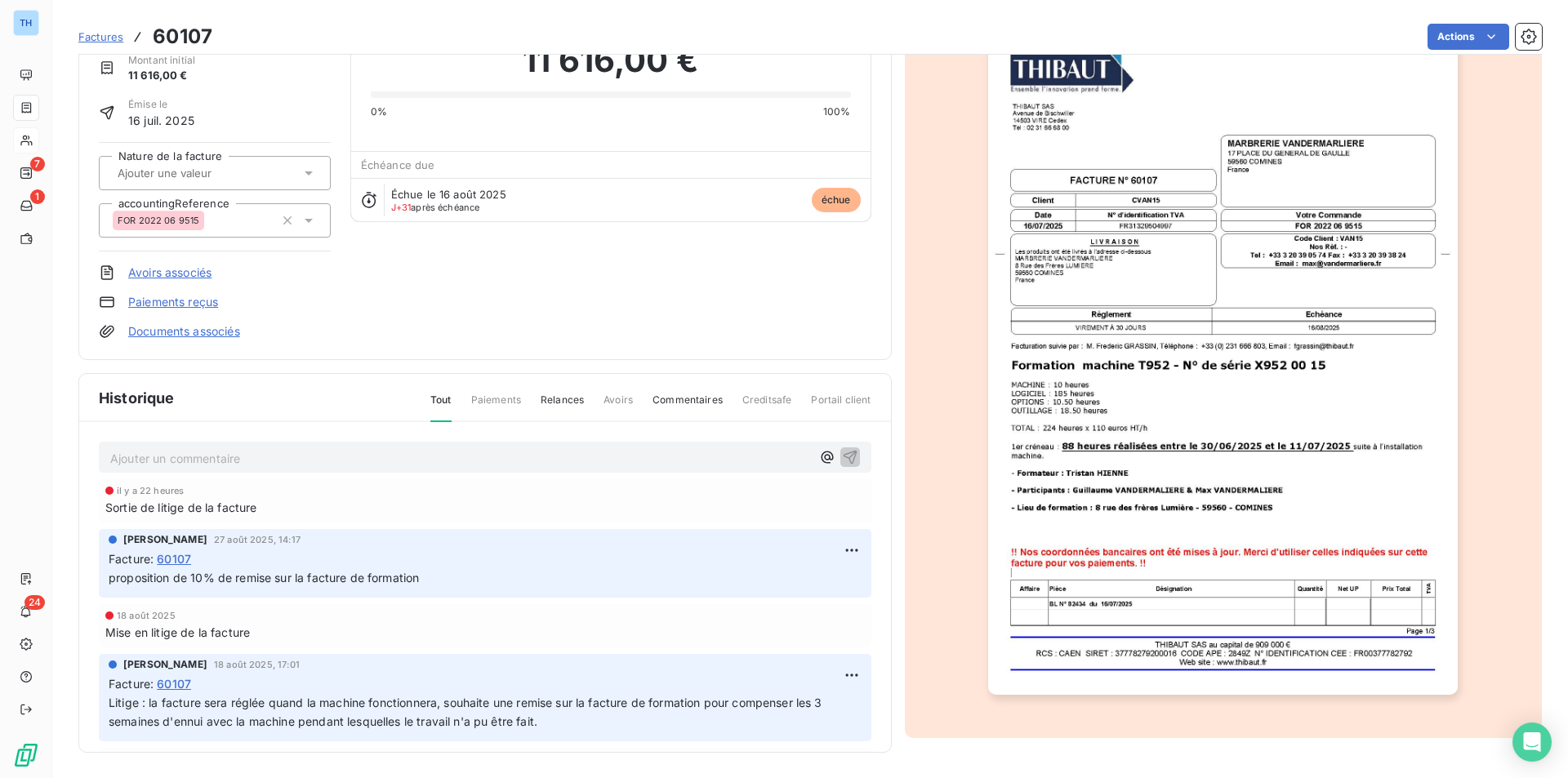
scroll to position [78, 0]
click at [1231, 494] on img "button" at bounding box center [1223, 361] width 470 height 665
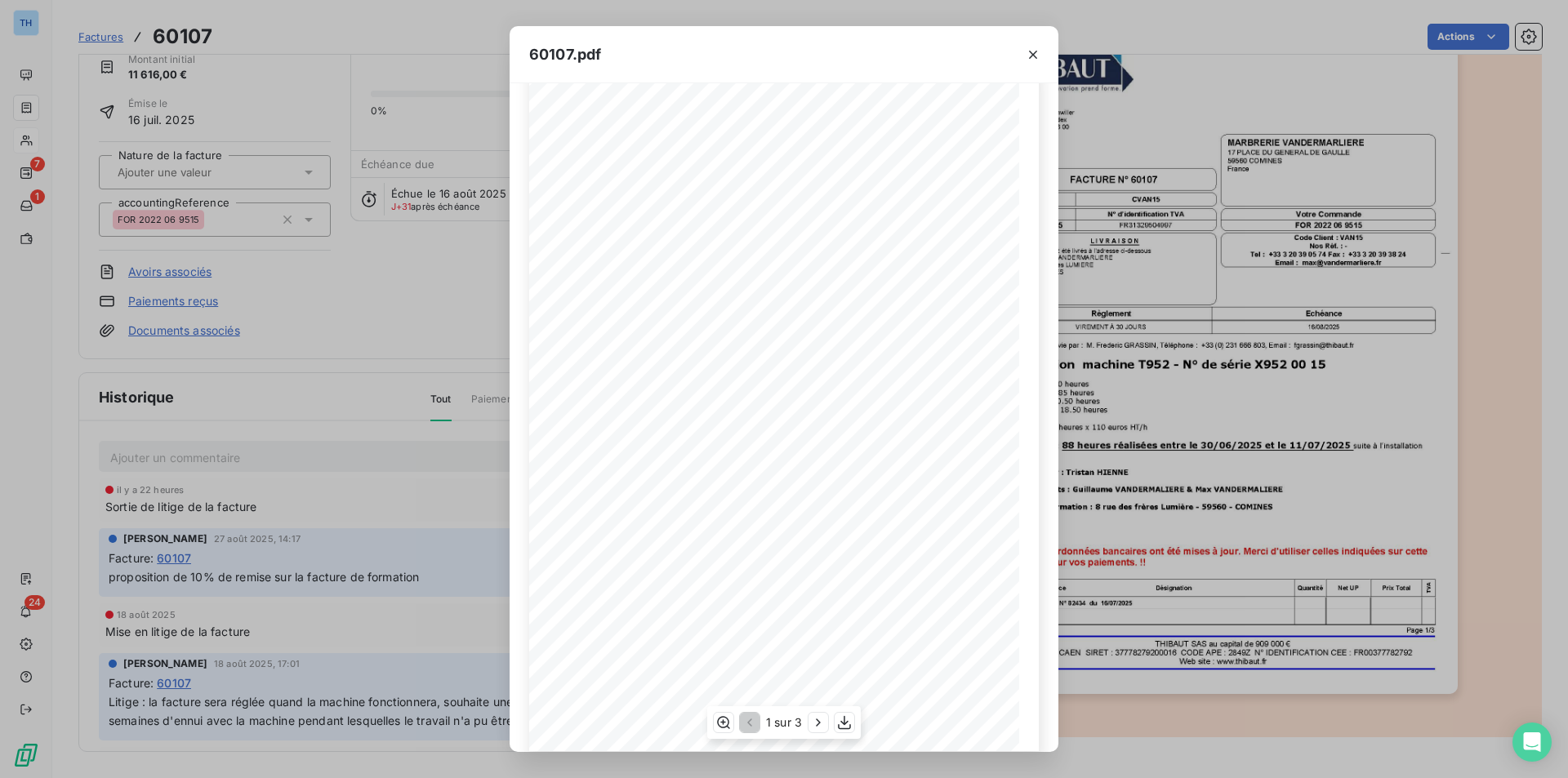
scroll to position [63, 0]
click at [816, 717] on icon "button" at bounding box center [817, 722] width 16 height 16
click at [1037, 50] on icon "button" at bounding box center [1032, 54] width 16 height 16
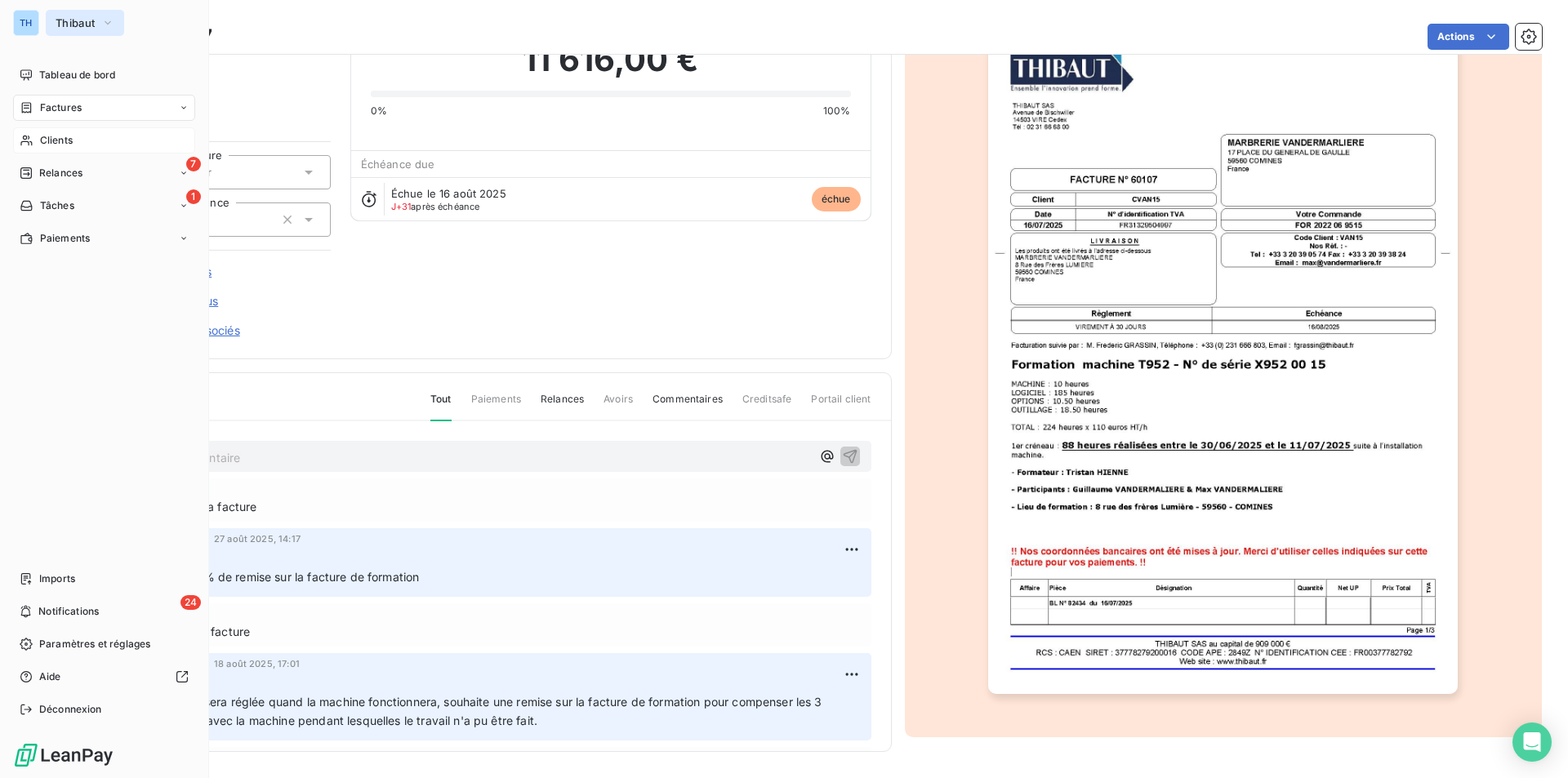
click at [84, 22] on span "Thibaut" at bounding box center [75, 23] width 40 height 13
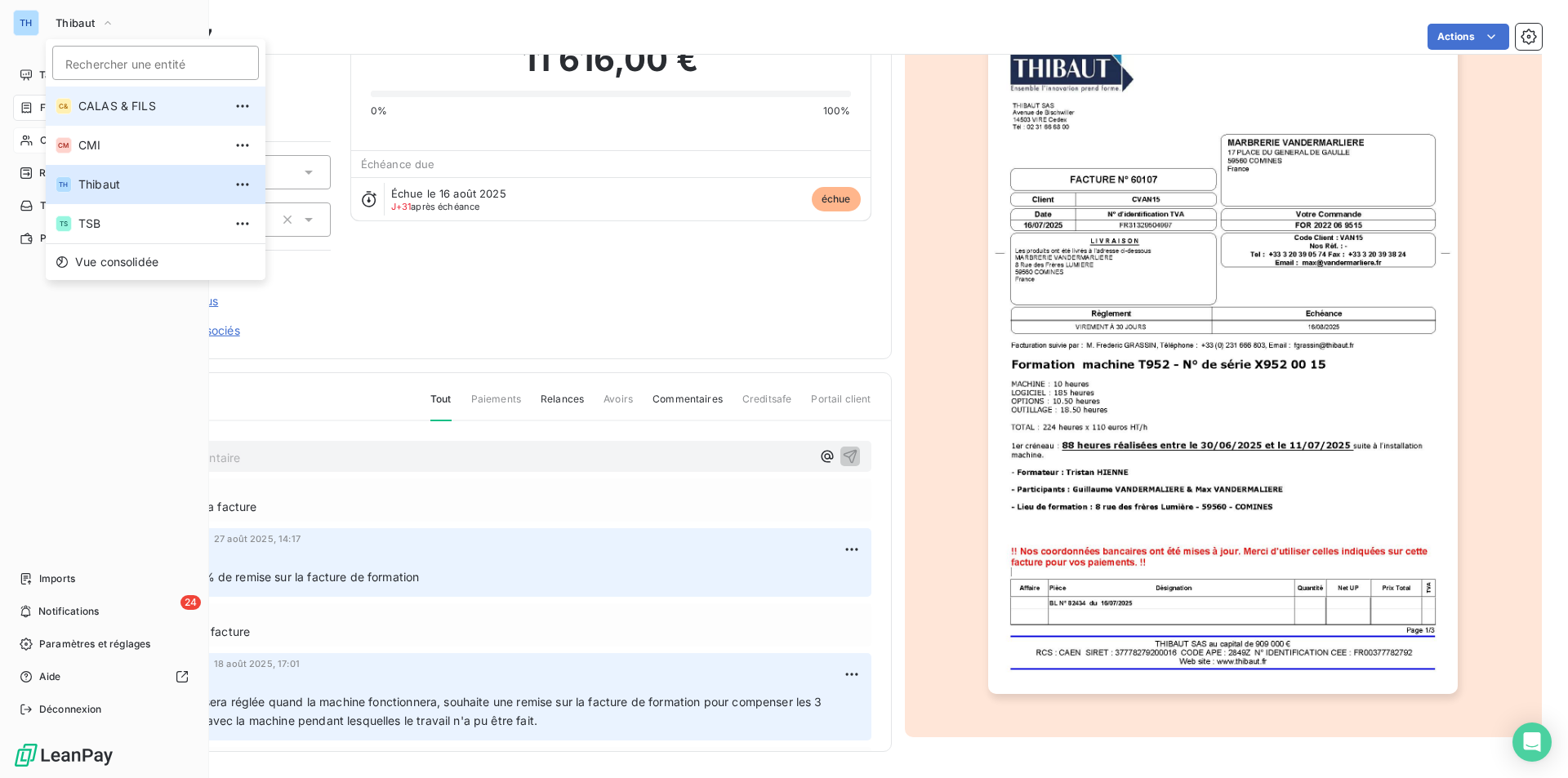
click at [106, 106] on span "CALAS & FILS" at bounding box center [150, 106] width 144 height 16
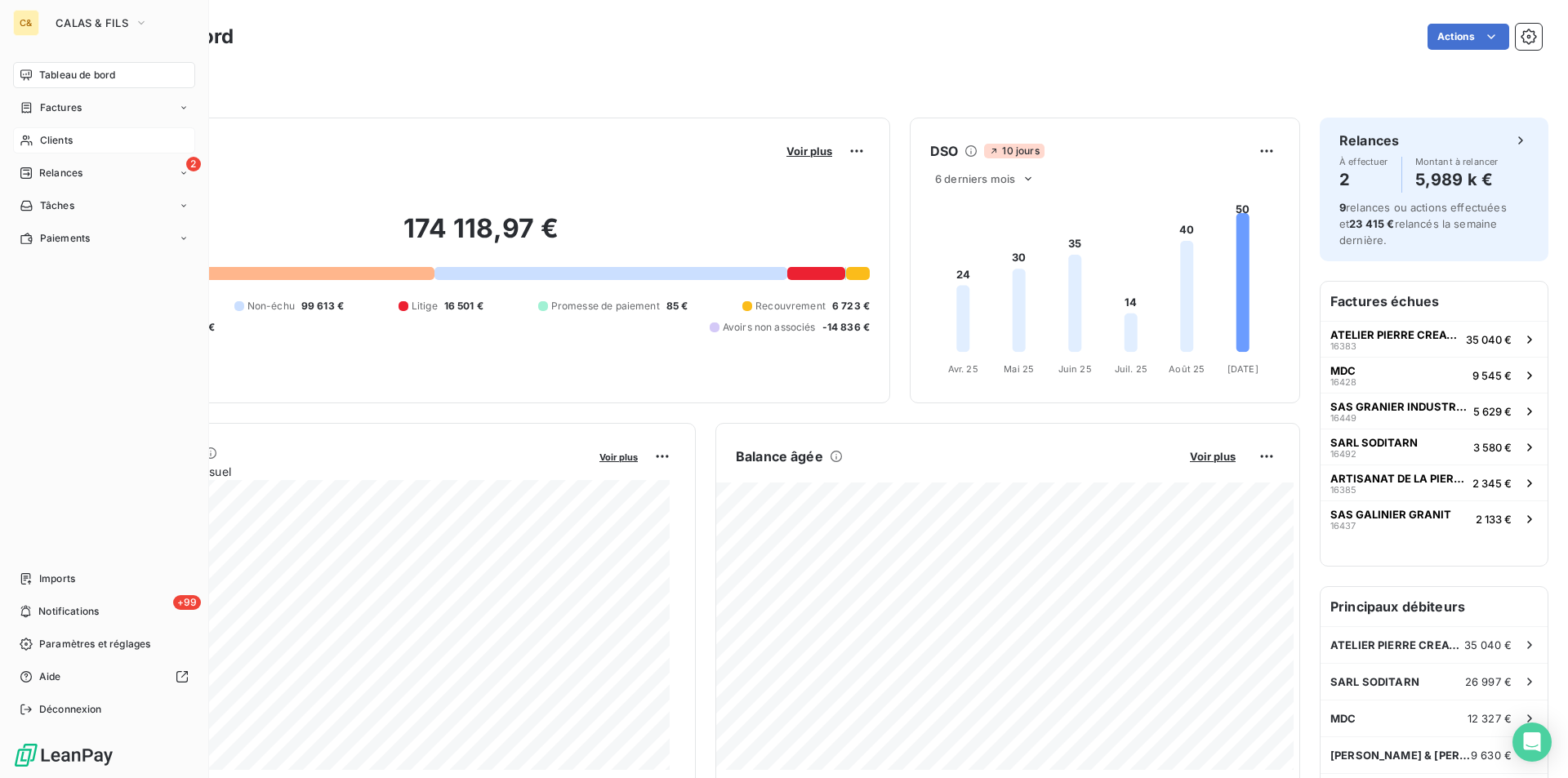
click at [64, 141] on span "Clients" at bounding box center [56, 141] width 33 height 15
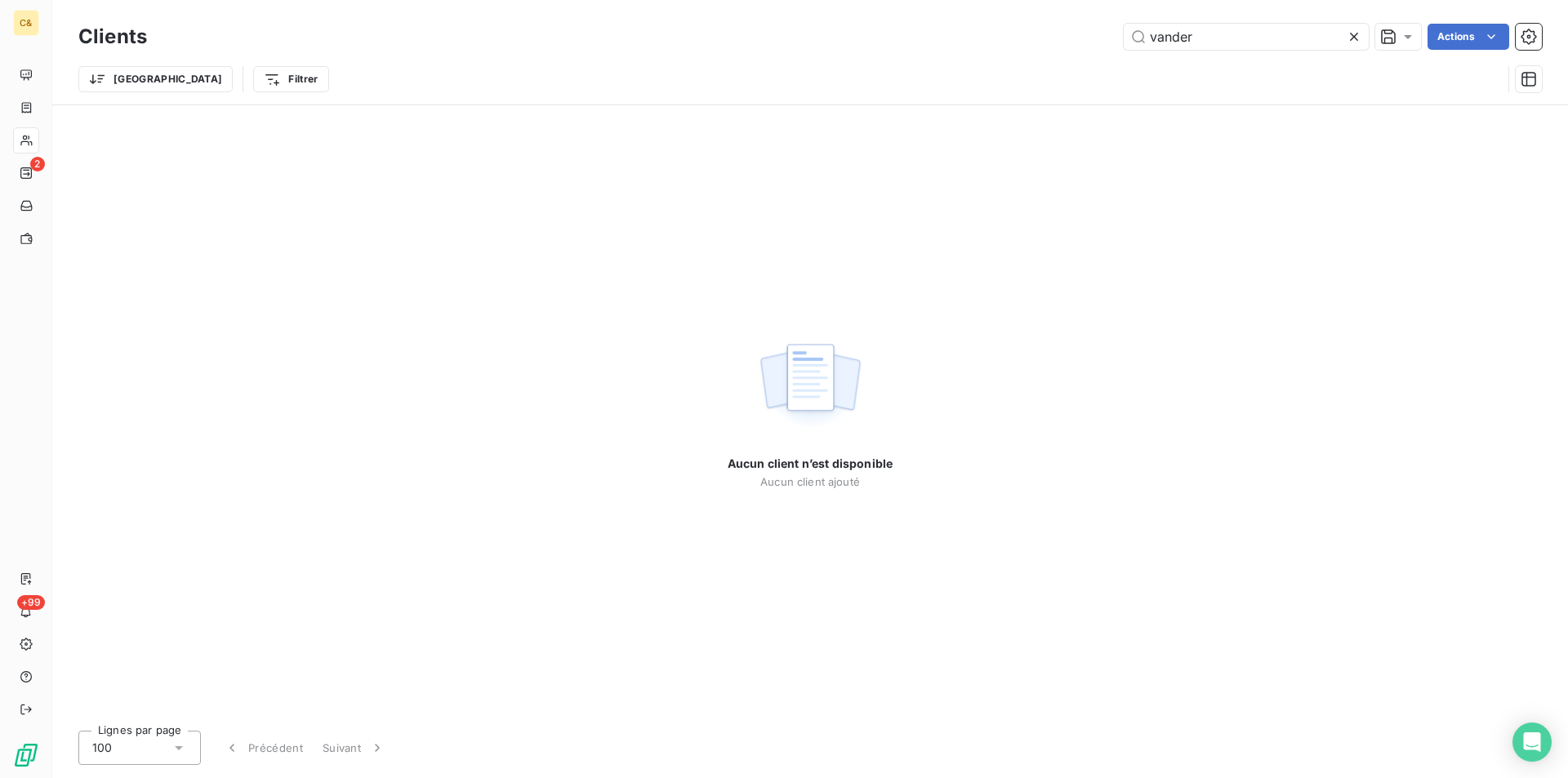
drag, startPoint x: 1098, startPoint y: 36, endPoint x: 1119, endPoint y: 39, distance: 21.2
click at [1110, 39] on div "vander Actions" at bounding box center [854, 37] width 1375 height 26
drag, startPoint x: 1222, startPoint y: 44, endPoint x: 1060, endPoint y: 42, distance: 162.0
click at [1062, 41] on div "vander Actions" at bounding box center [854, 37] width 1375 height 26
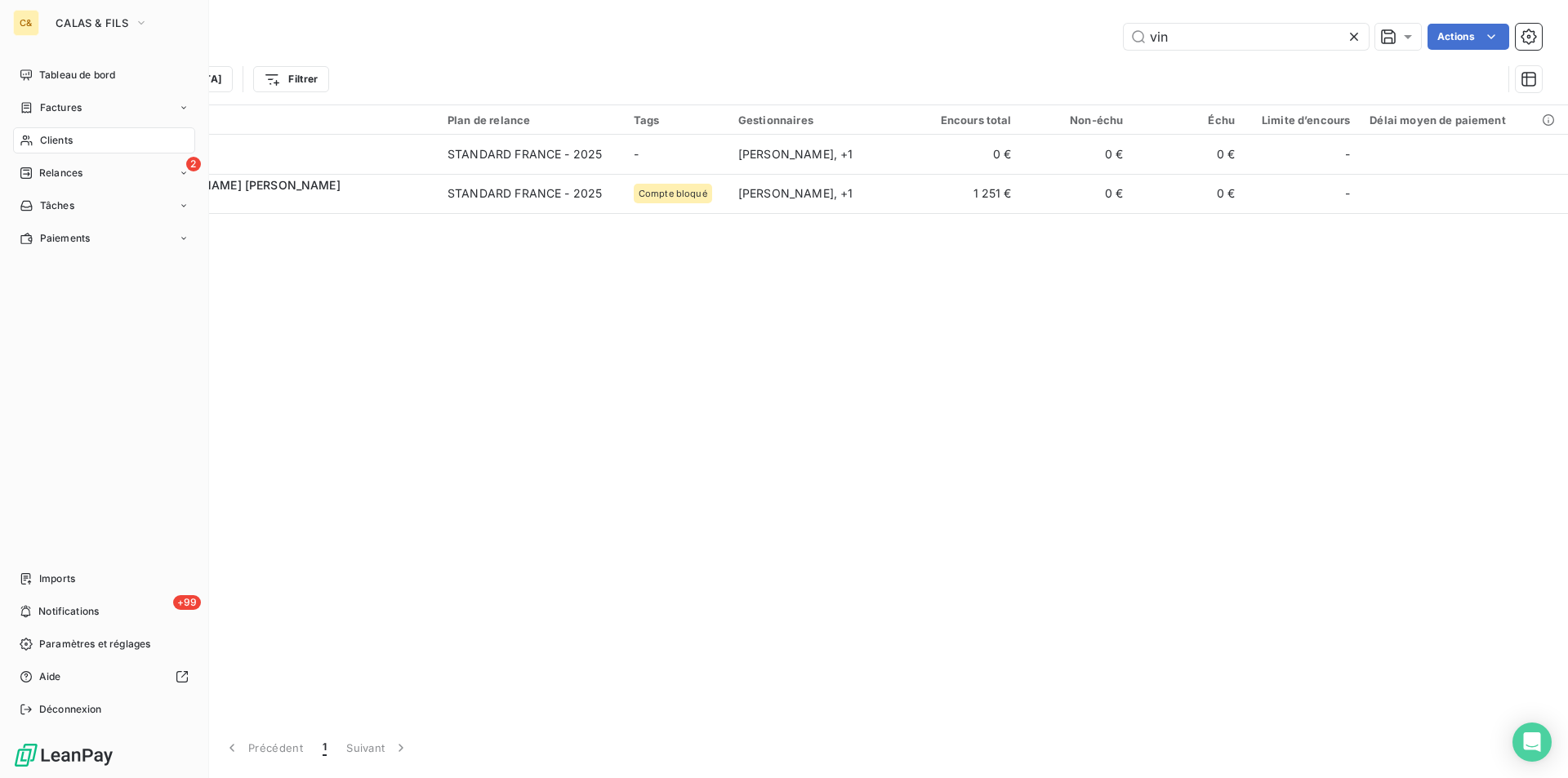
click at [62, 137] on span "Clients" at bounding box center [56, 141] width 33 height 15
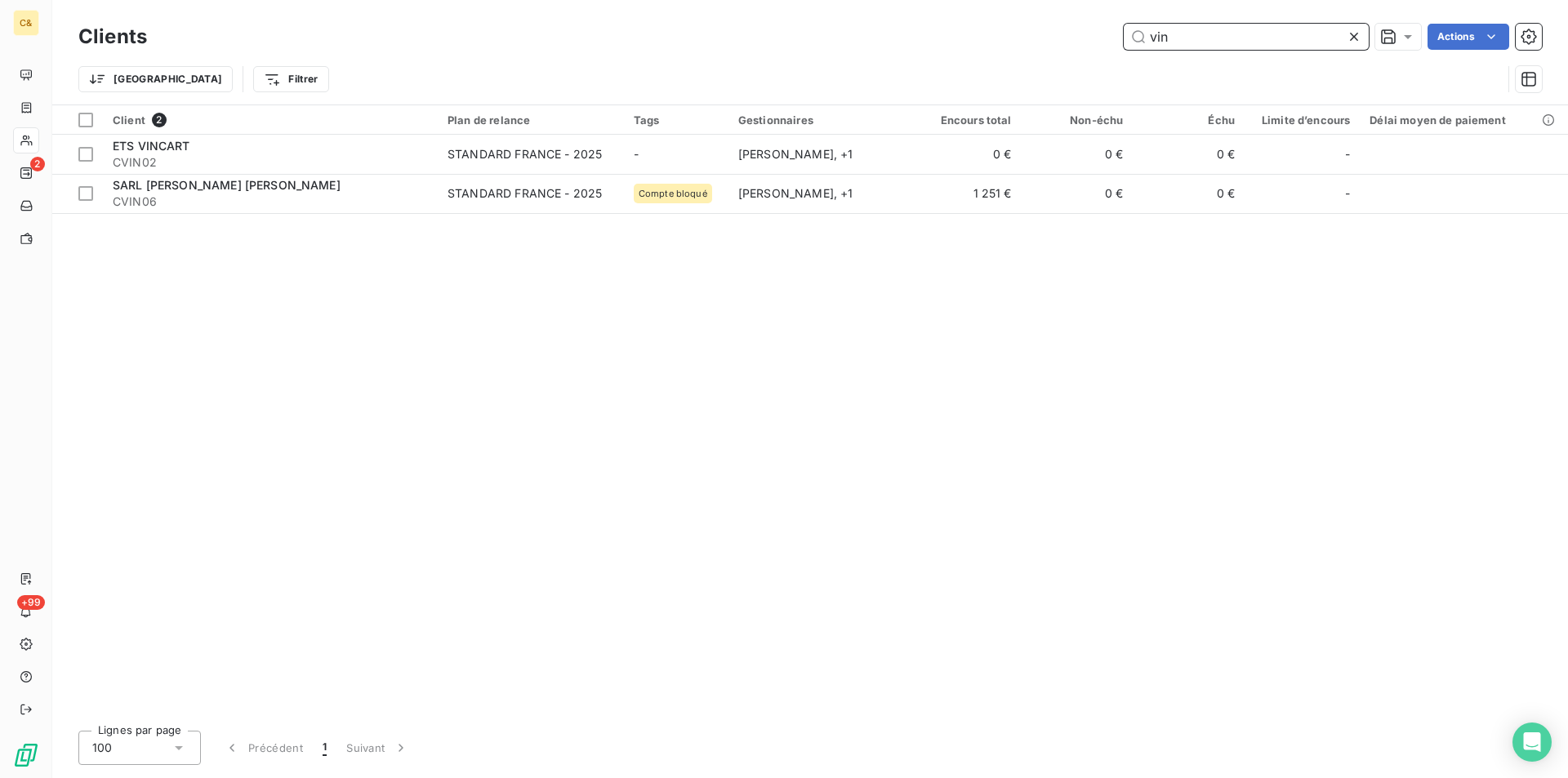
drag, startPoint x: 1181, startPoint y: 38, endPoint x: 1087, endPoint y: 28, distance: 94.5
click at [1087, 28] on div "vin Actions" at bounding box center [854, 37] width 1375 height 26
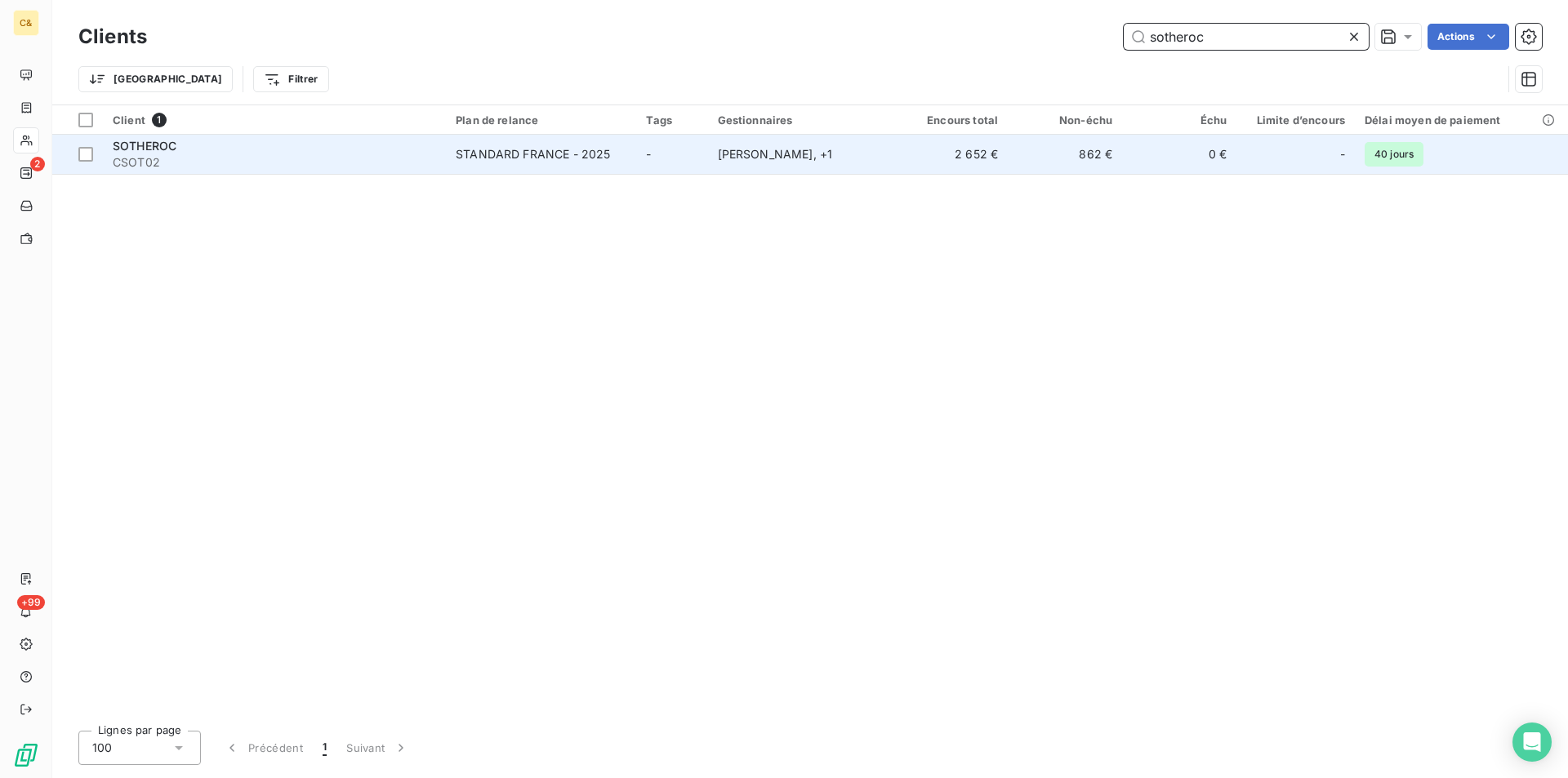
type input "sotheroc"
click at [873, 149] on div "[PERSON_NAME] , + 1" at bounding box center [801, 154] width 167 height 16
